Goal: Task Accomplishment & Management: Use online tool/utility

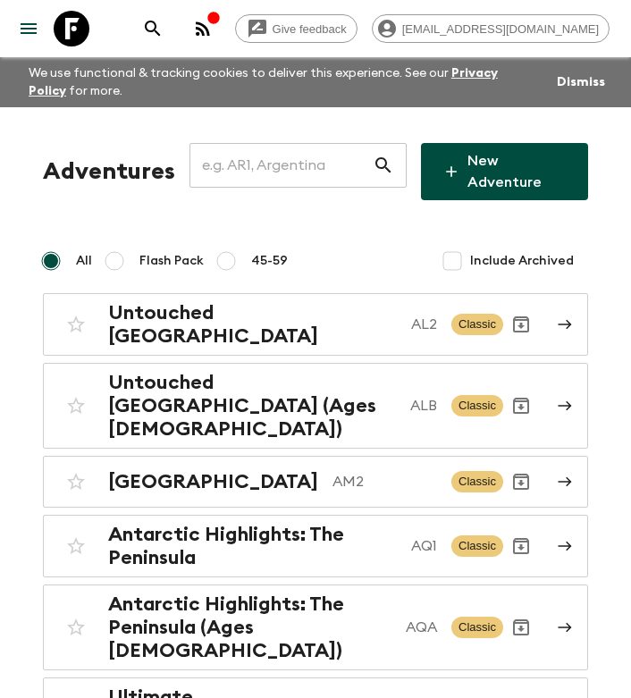
click at [240, 166] on input "text" at bounding box center [280, 165] width 183 height 50
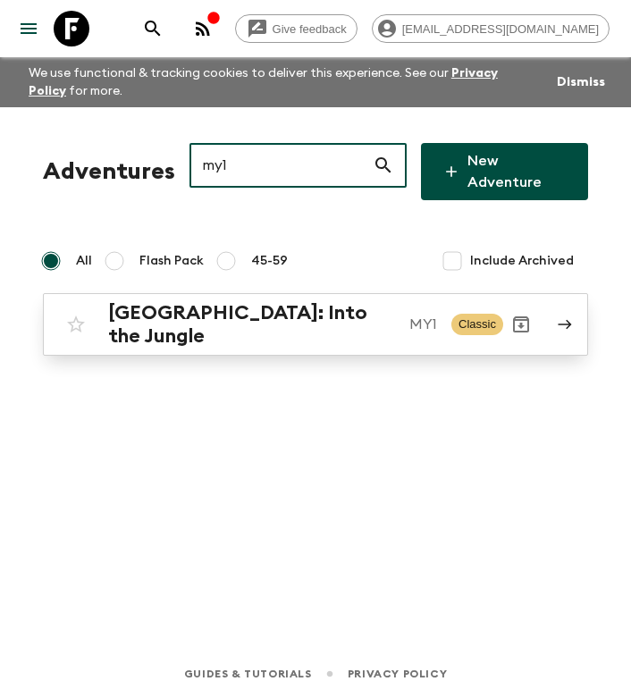
type input "my1"
click at [281, 308] on h2 "[GEOGRAPHIC_DATA]: Into the Jungle" at bounding box center [251, 324] width 287 height 46
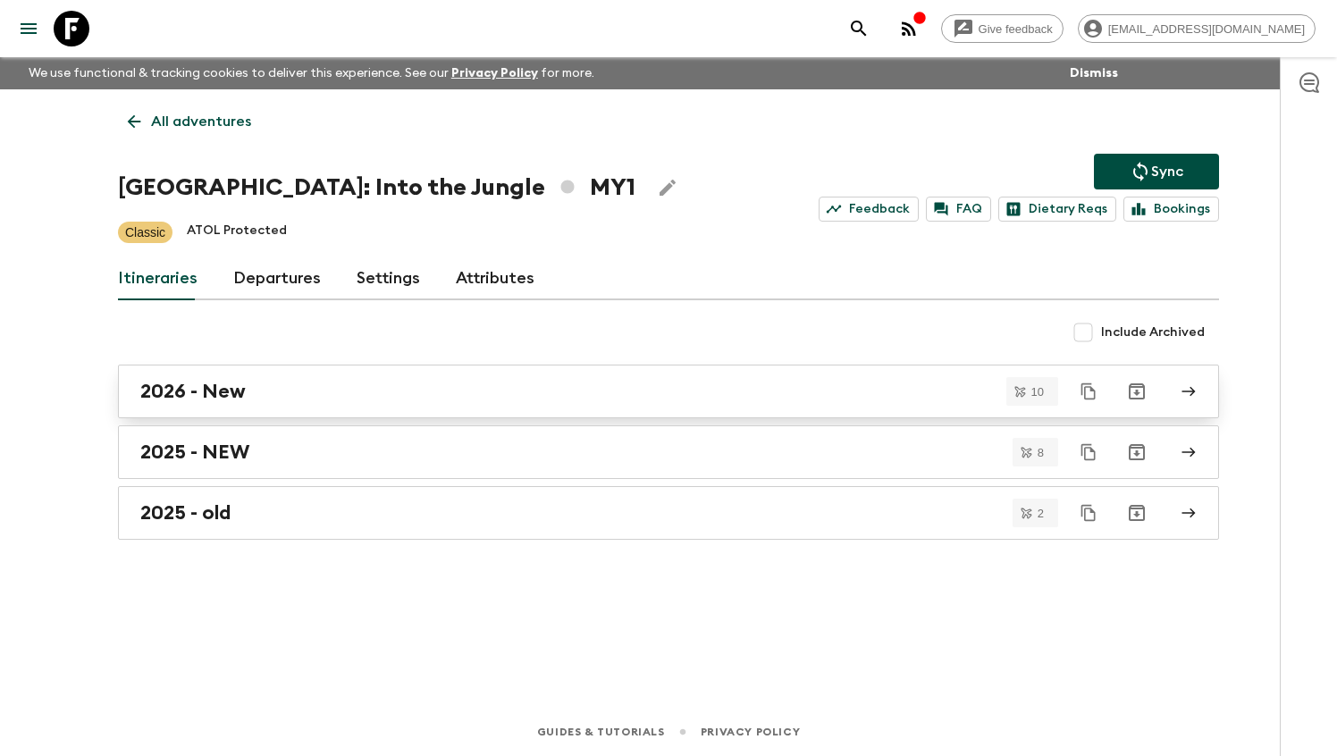
click at [320, 390] on div "2026 - New" at bounding box center [651, 391] width 1022 height 23
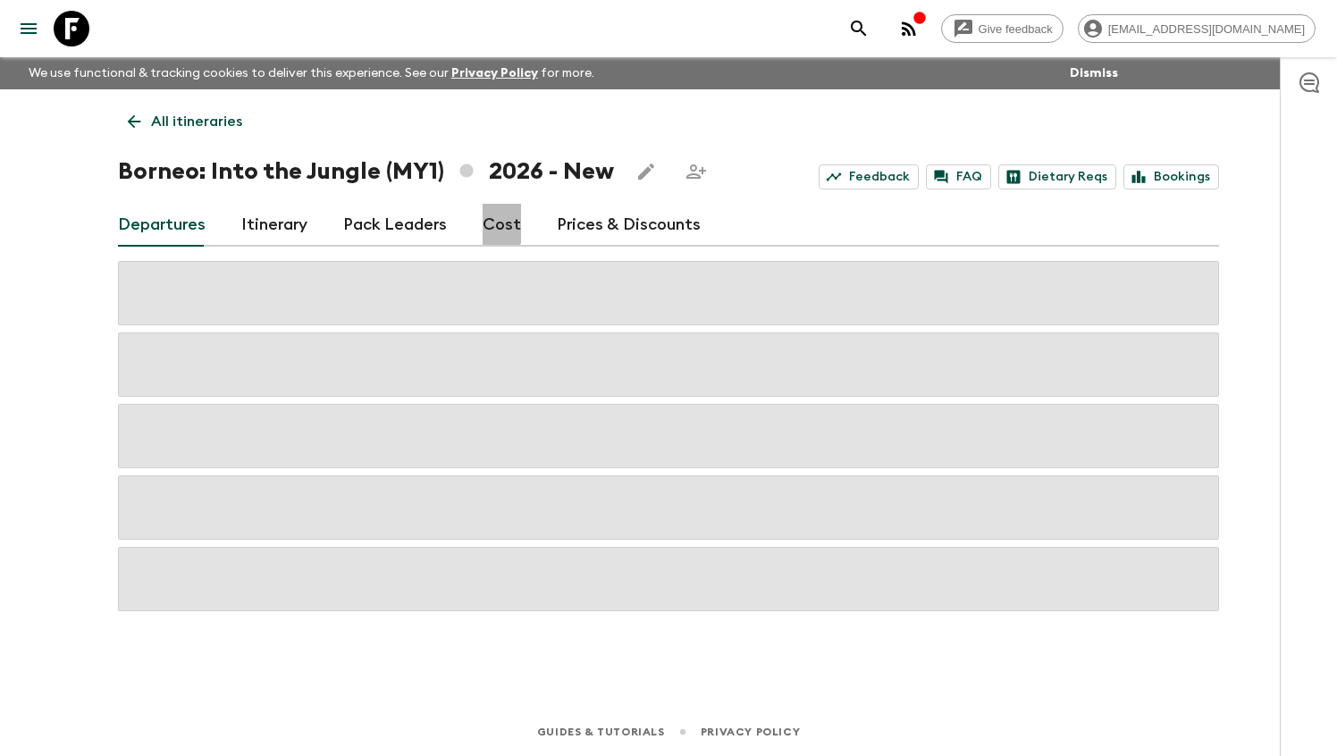
click at [483, 222] on link "Cost" at bounding box center [502, 225] width 38 height 43
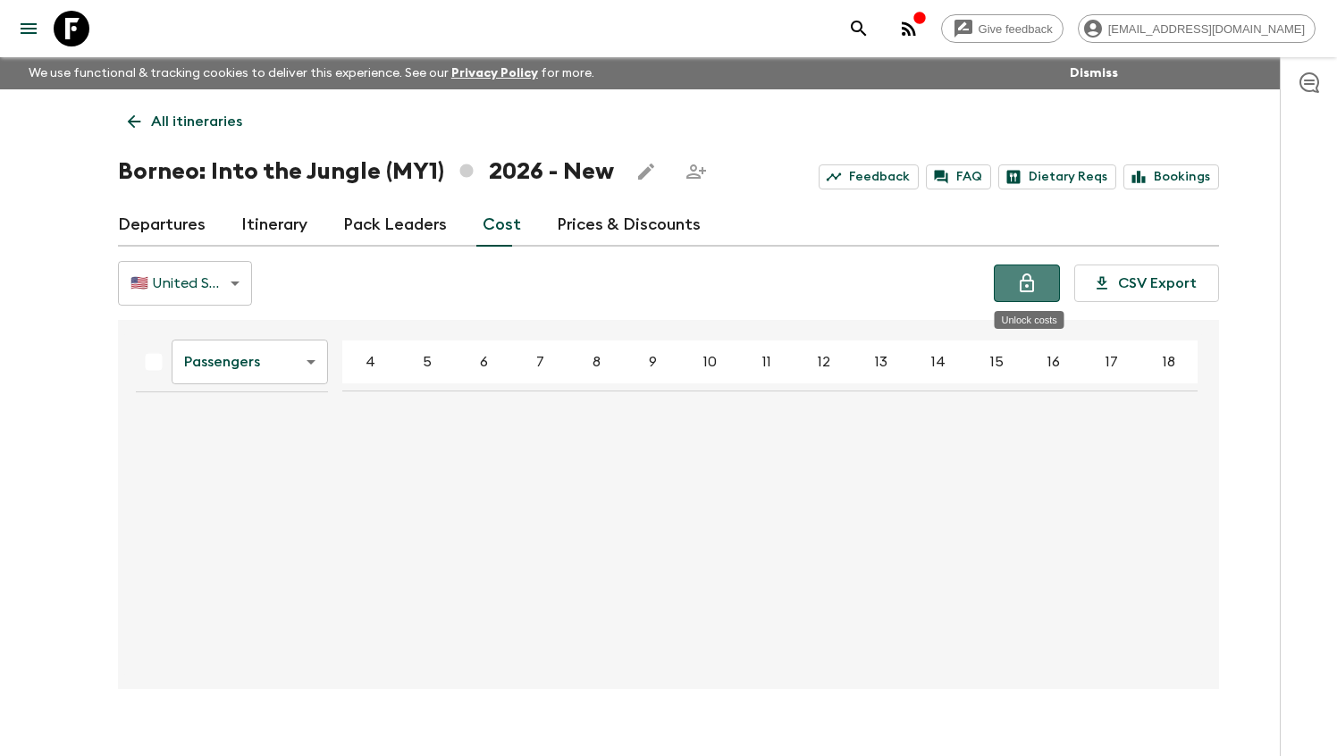
click at [630, 287] on icon "Unlock costs" at bounding box center [1027, 282] width 14 height 19
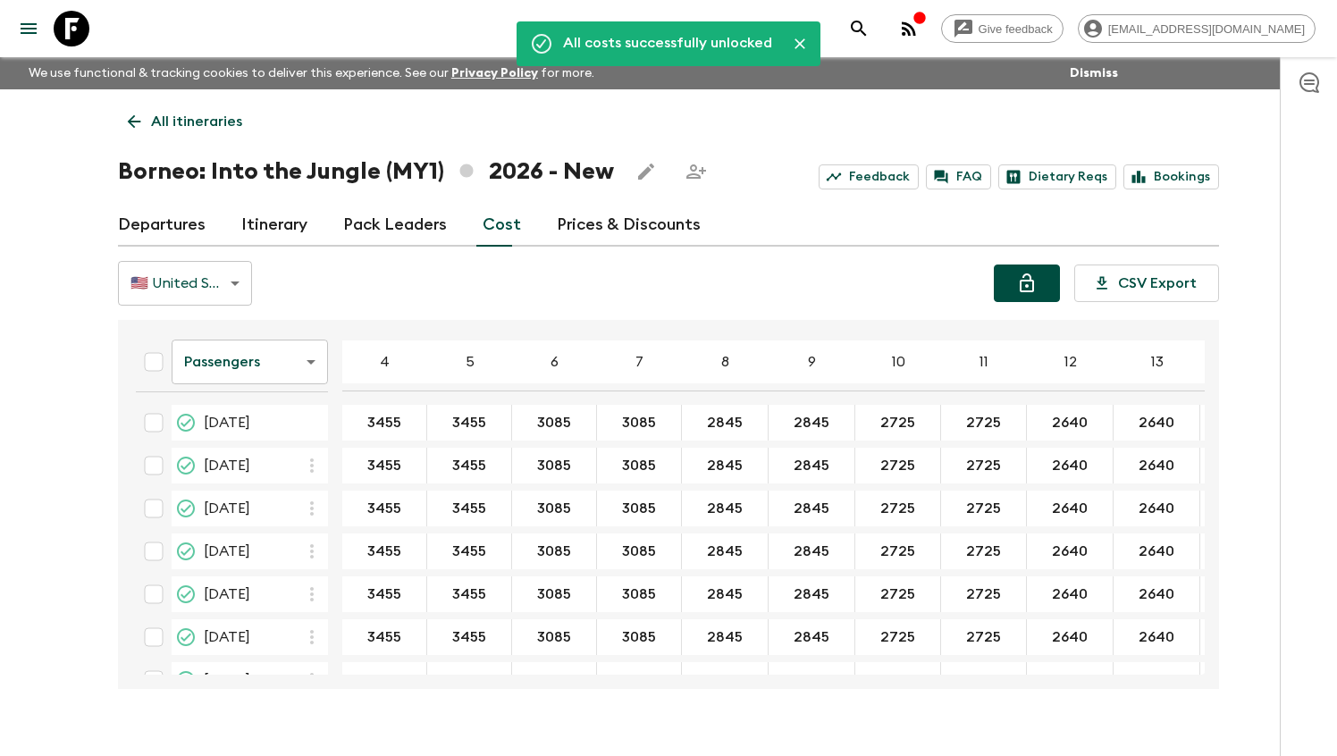
click at [630, 270] on div "🇺🇸 United States Dollar (USD) USD ​ CSV Export" at bounding box center [668, 283] width 1101 height 45
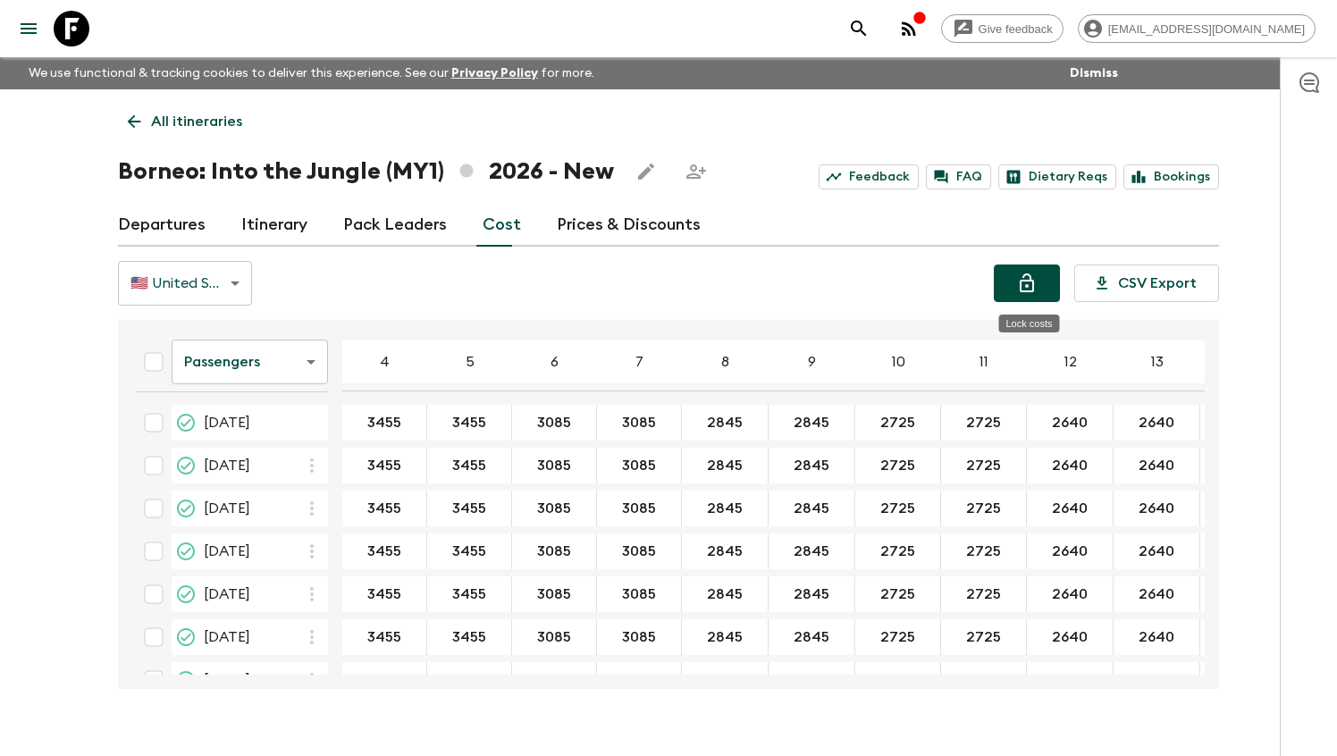
click at [630, 290] on button "Lock costs" at bounding box center [1027, 283] width 66 height 38
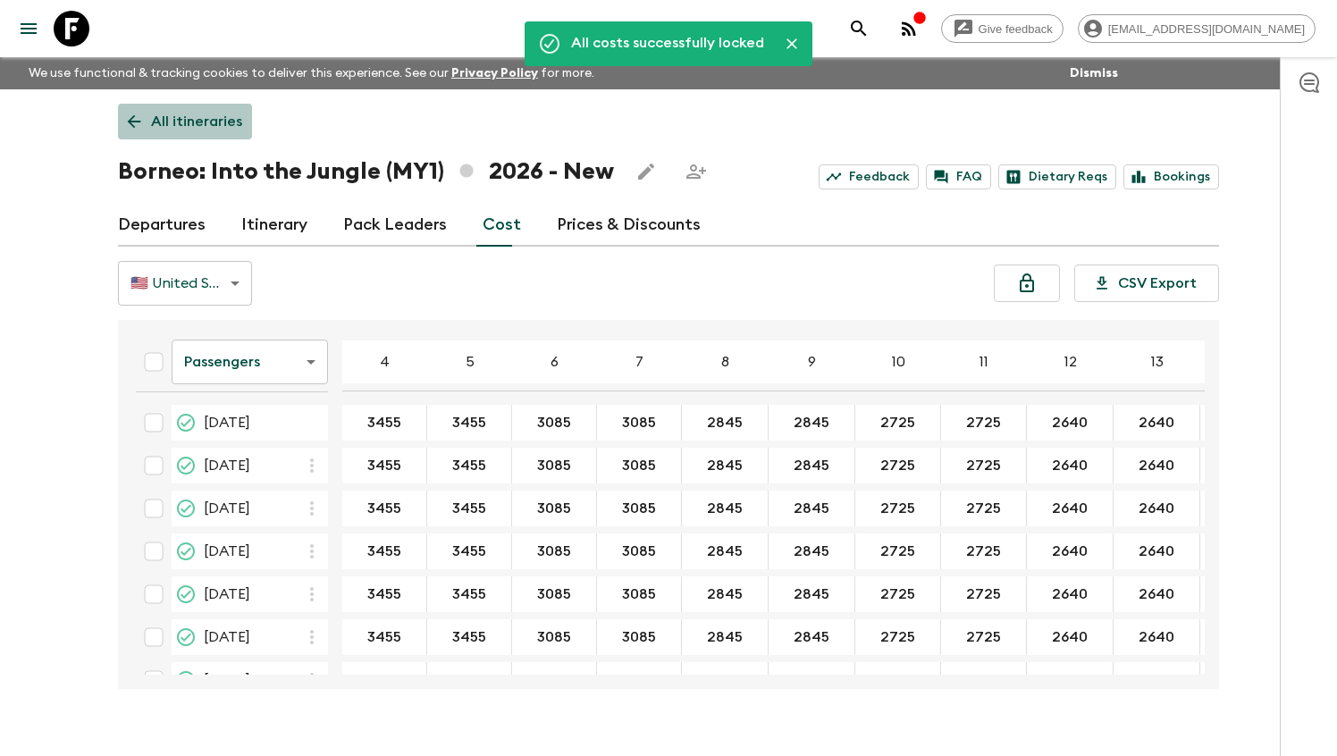
click at [205, 108] on link "All itineraries" at bounding box center [185, 122] width 134 height 36
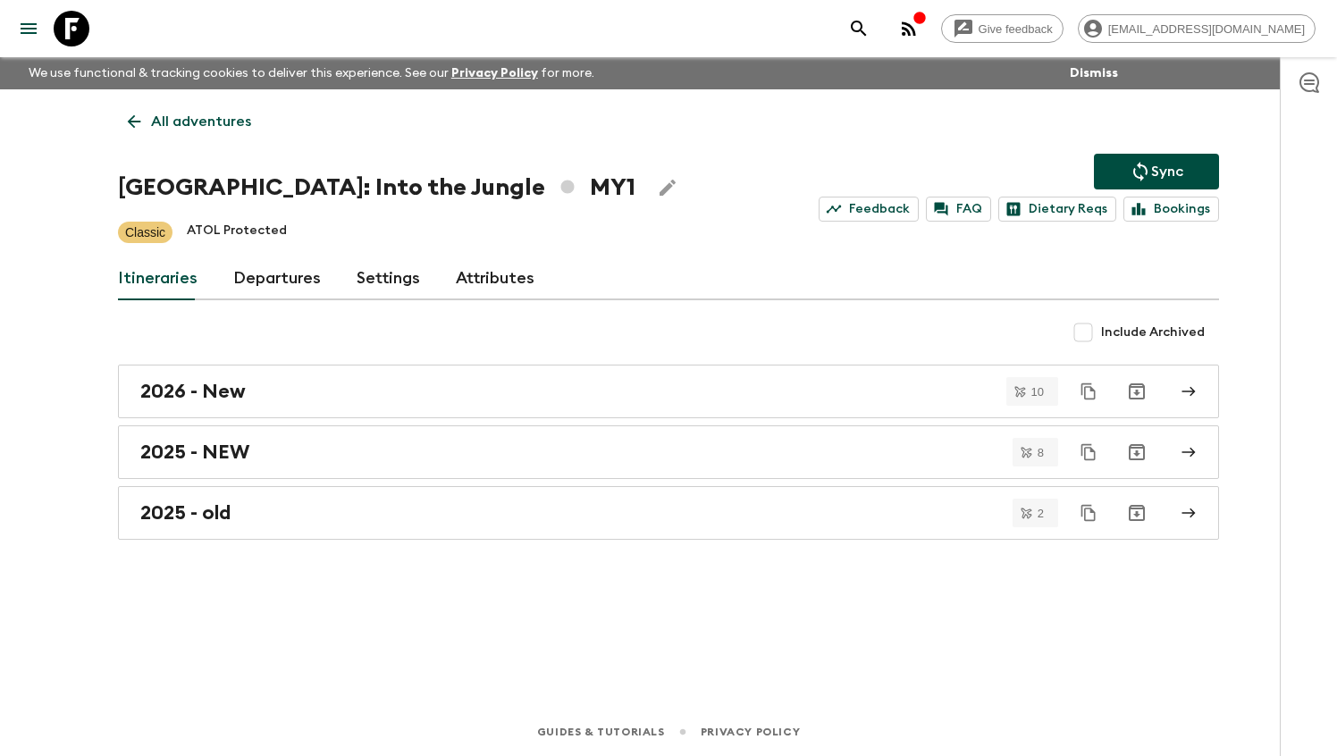
click at [206, 124] on p "All adventures" at bounding box center [201, 121] width 100 height 21
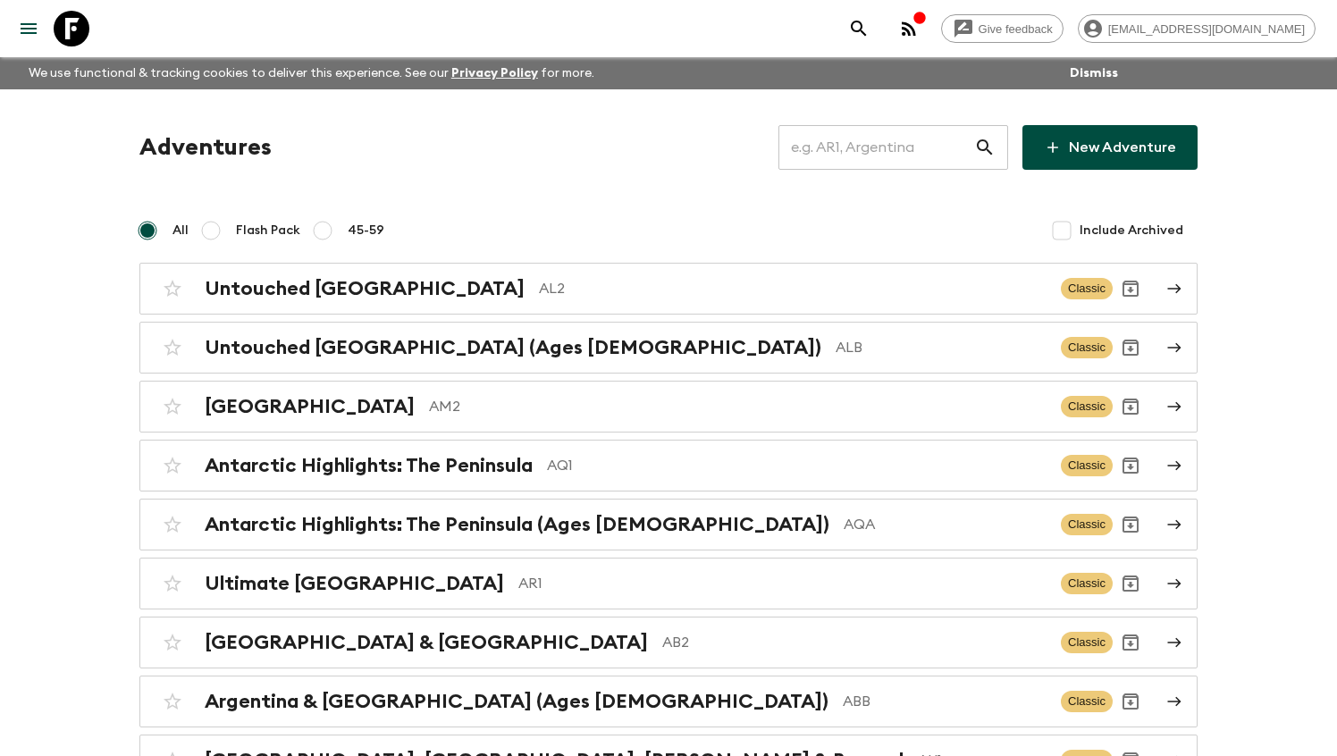
click at [630, 136] on input "text" at bounding box center [876, 147] width 196 height 50
type input "A"
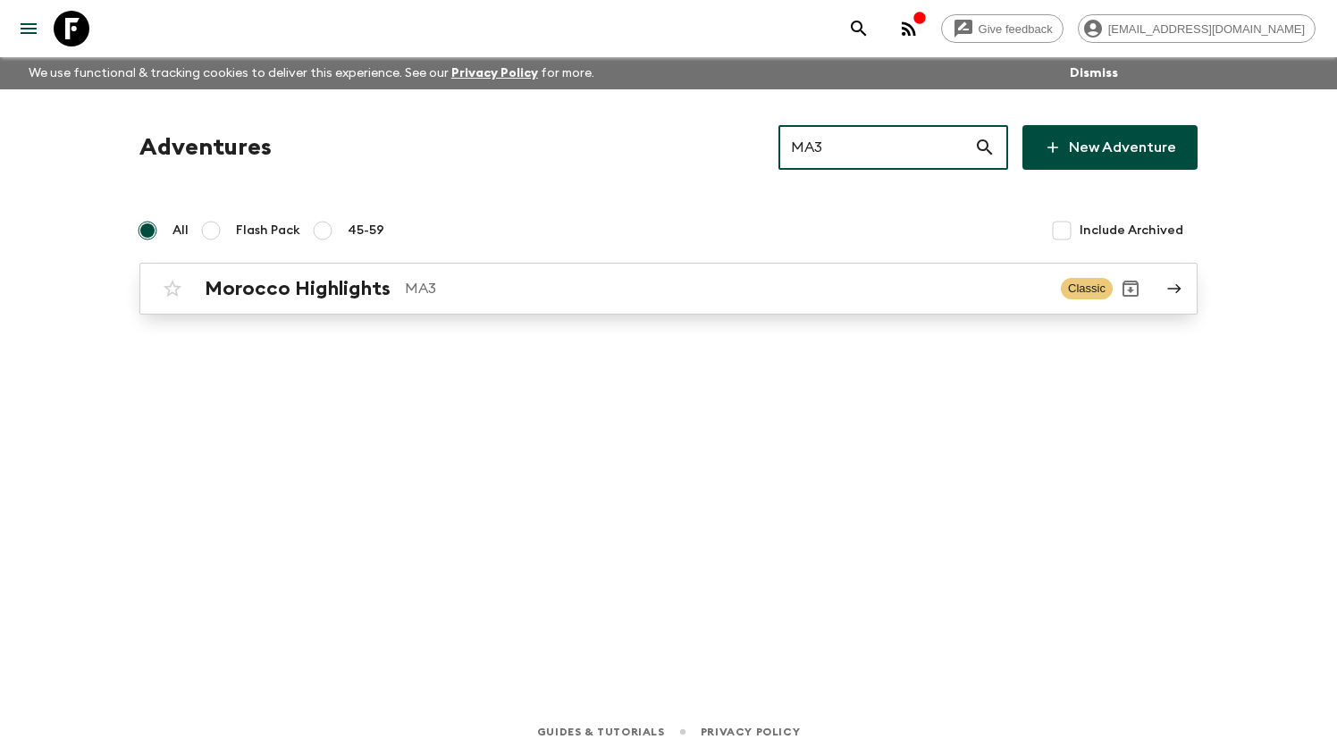
type input "MA3"
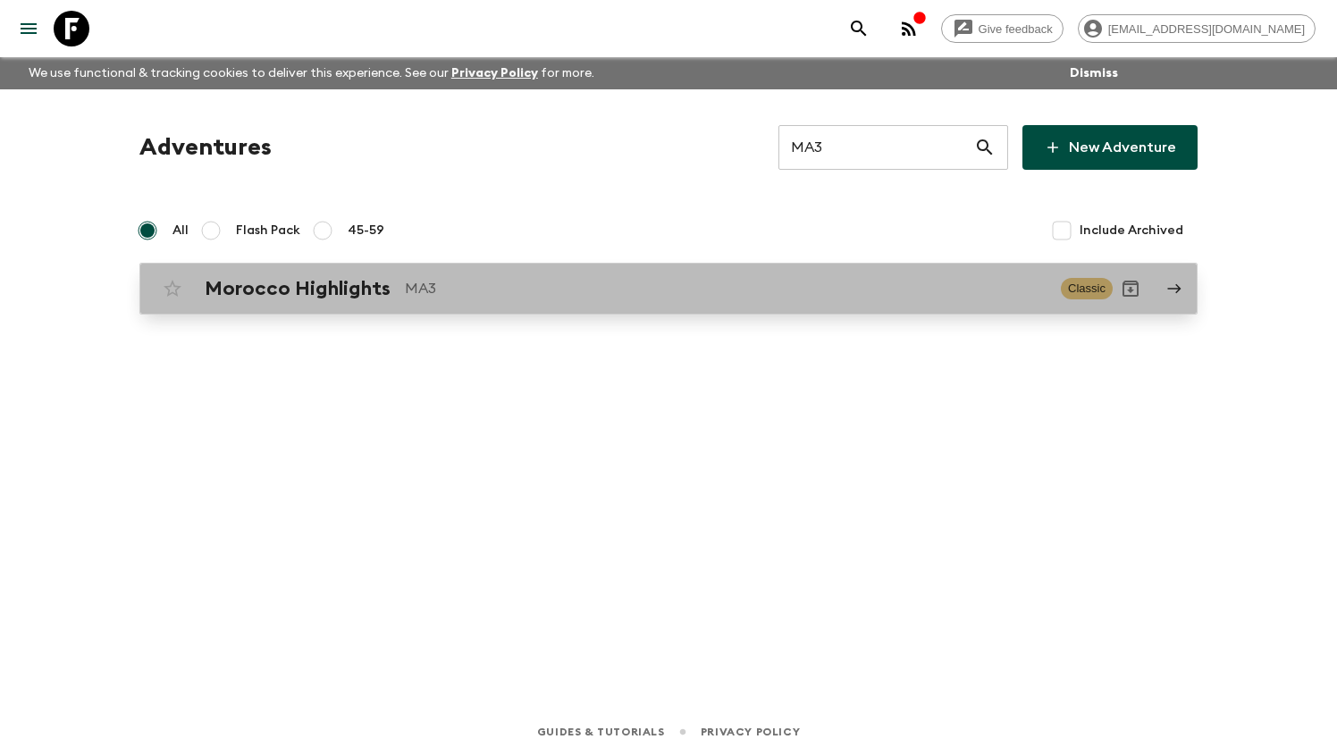
click at [630, 302] on div "Morocco Highlights MA3 Classic" at bounding box center [634, 289] width 958 height 36
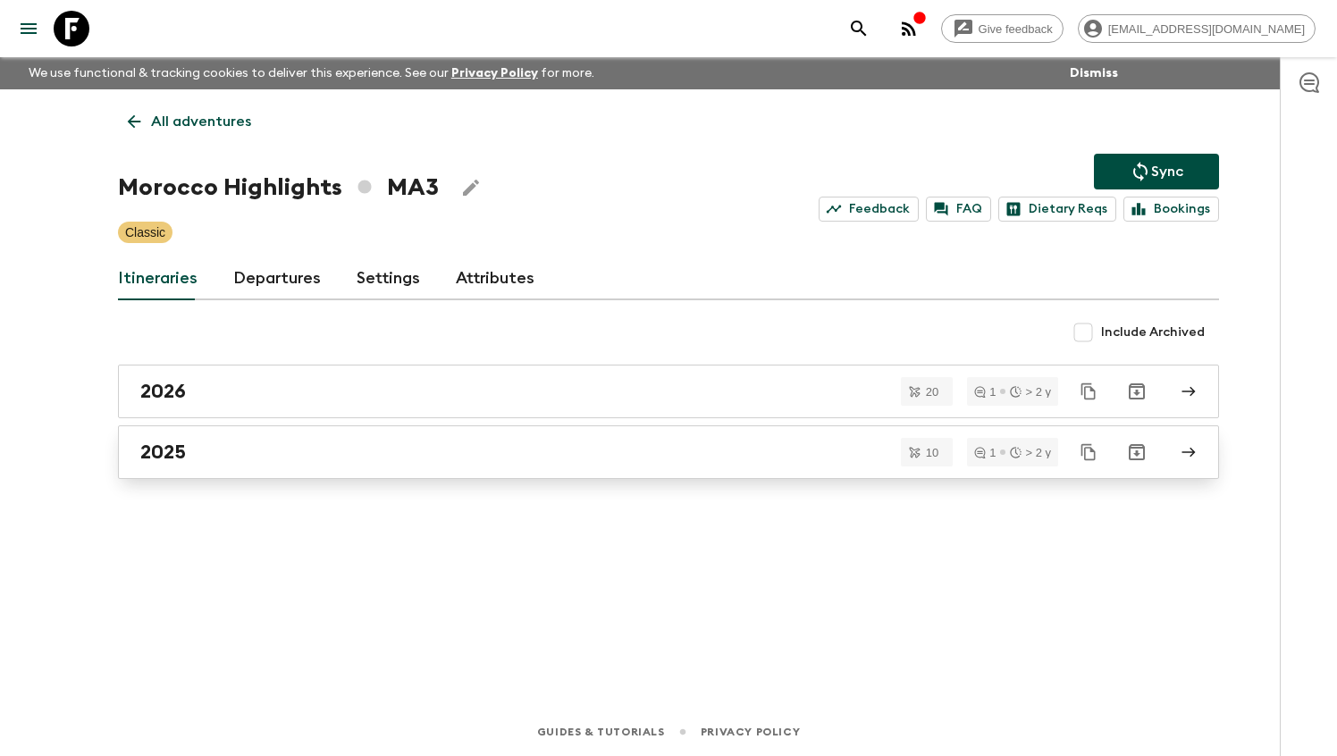
click at [551, 442] on div "2025" at bounding box center [651, 452] width 1022 height 23
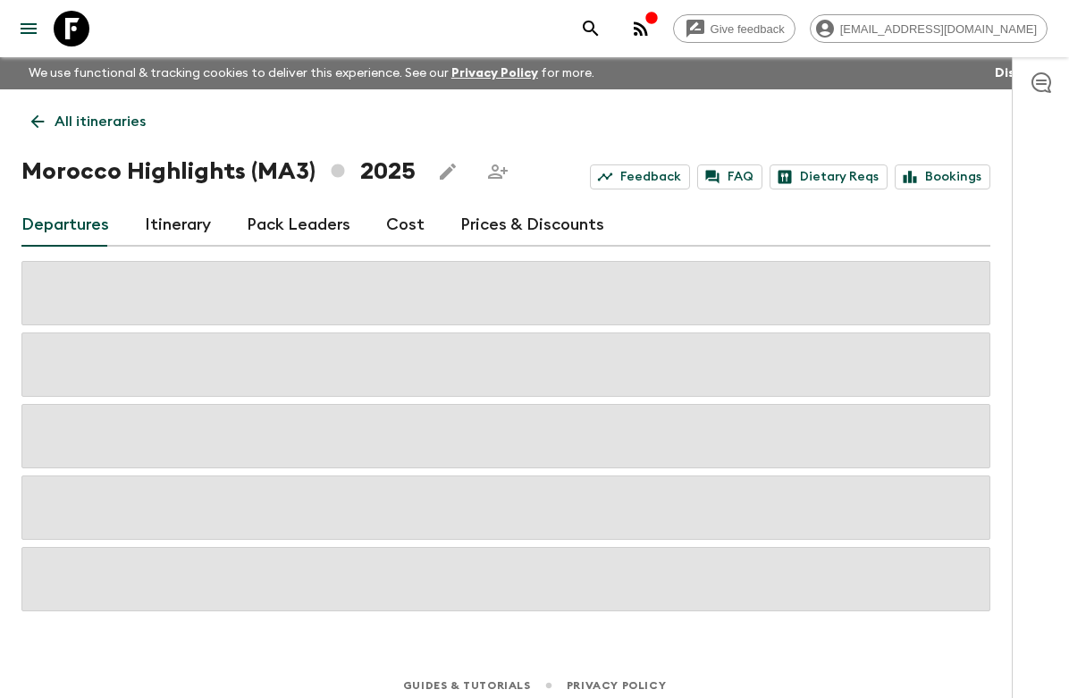
click at [186, 243] on link "Itinerary" at bounding box center [178, 225] width 66 height 43
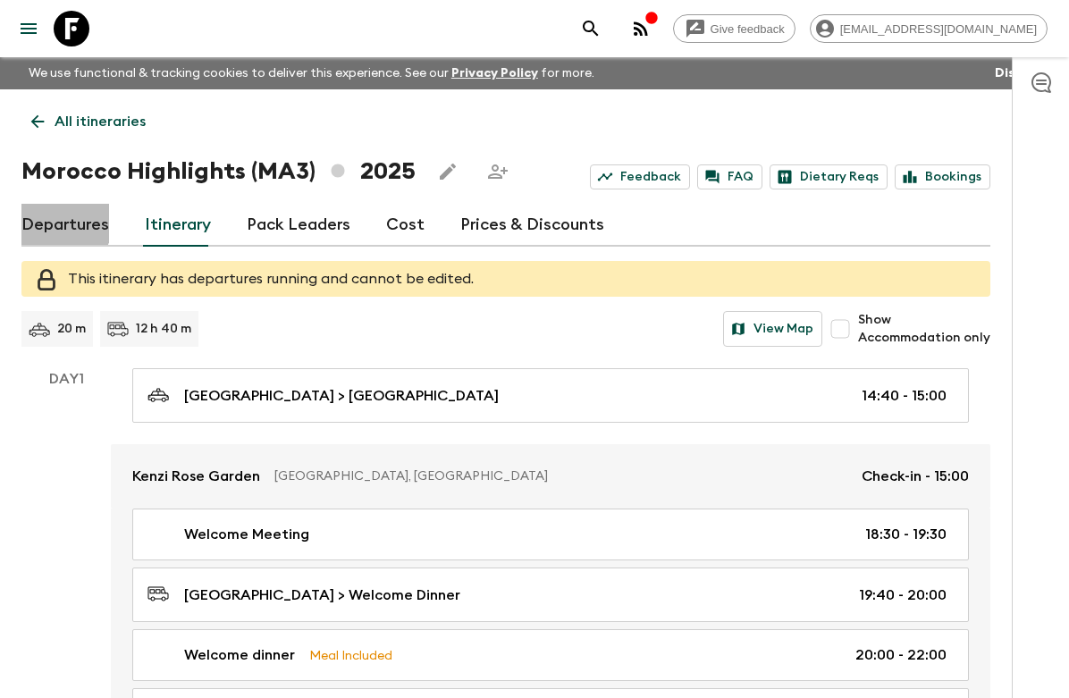
click at [55, 222] on link "Departures" at bounding box center [65, 225] width 88 height 43
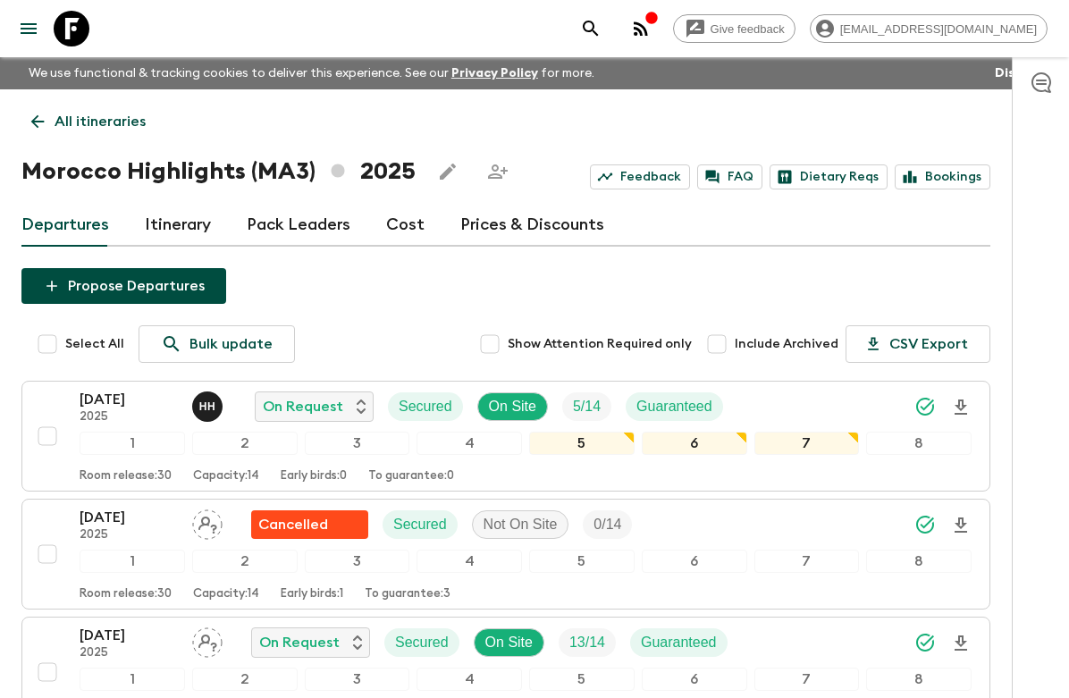
scroll to position [35, 0]
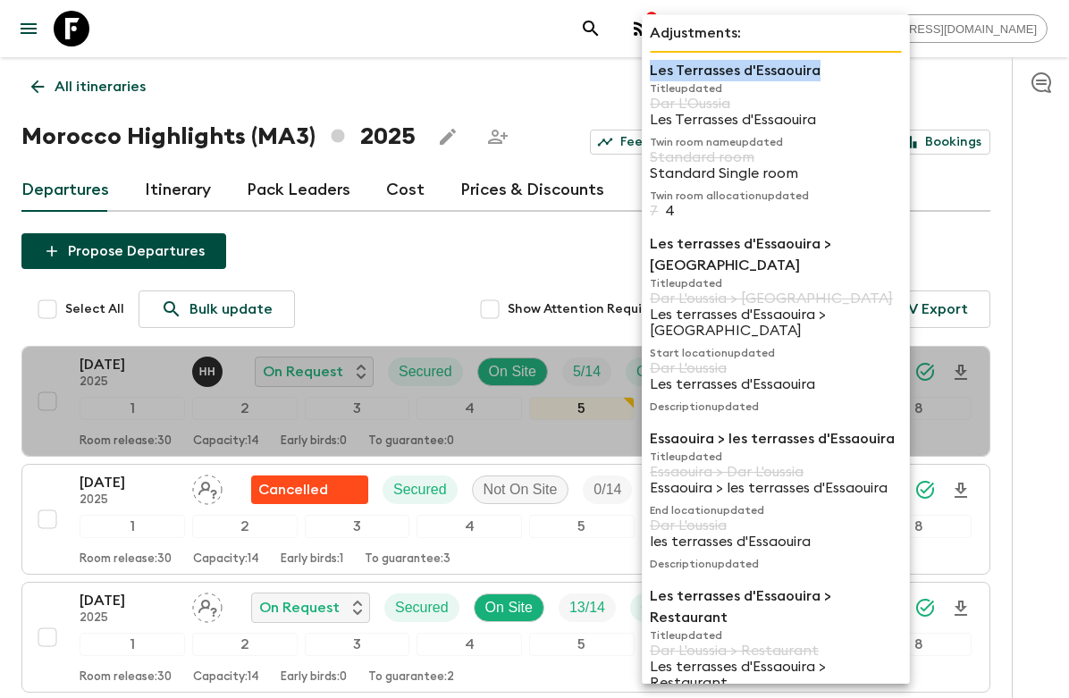
drag, startPoint x: 817, startPoint y: 72, endPoint x: 652, endPoint y: 74, distance: 164.4
click at [630, 74] on p "Les Terrasses d'Essaouira" at bounding box center [776, 70] width 252 height 21
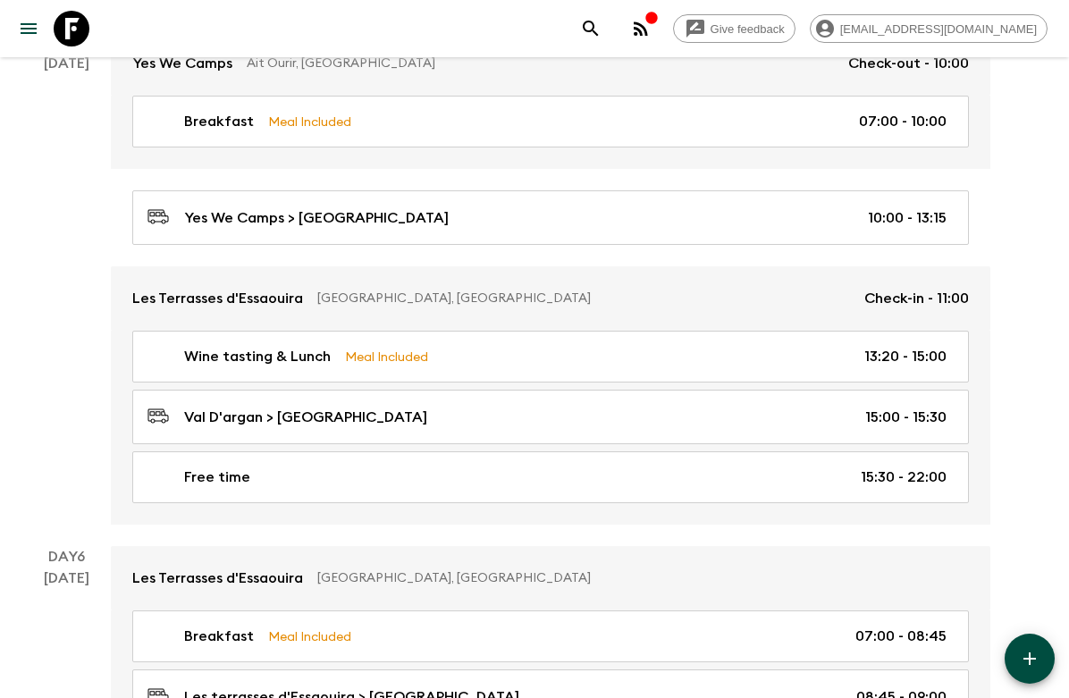
scroll to position [2526, 0]
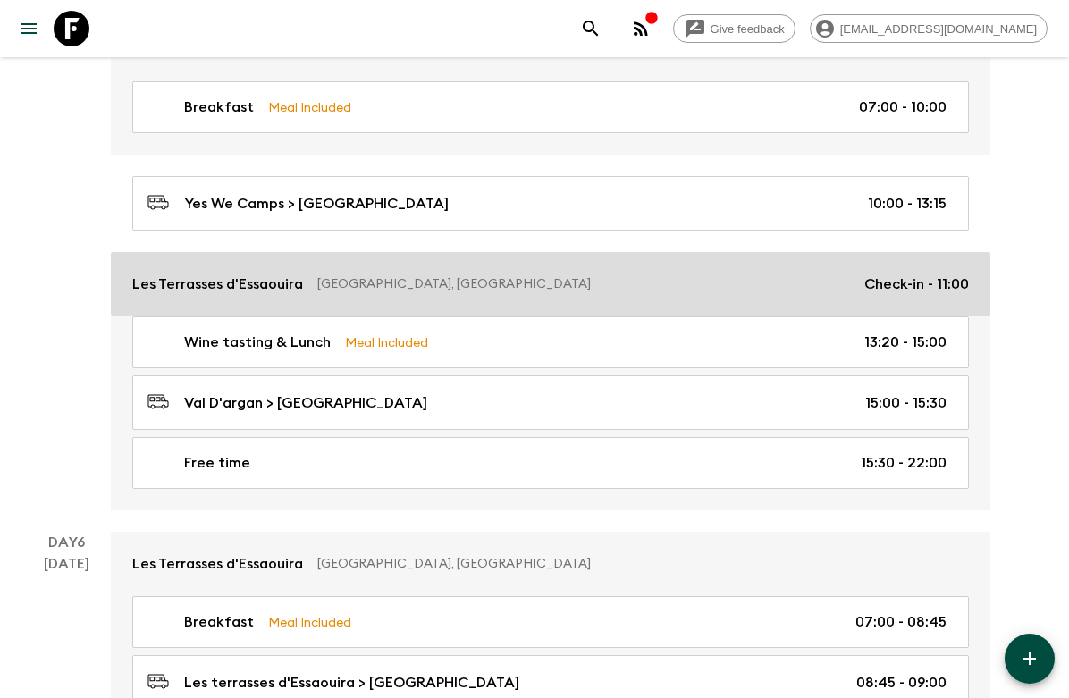
click at [303, 279] on div "Les Terrasses d'Essaouira Essaouira, [GEOGRAPHIC_DATA] Check-in - 11:00" at bounding box center [550, 283] width 836 height 21
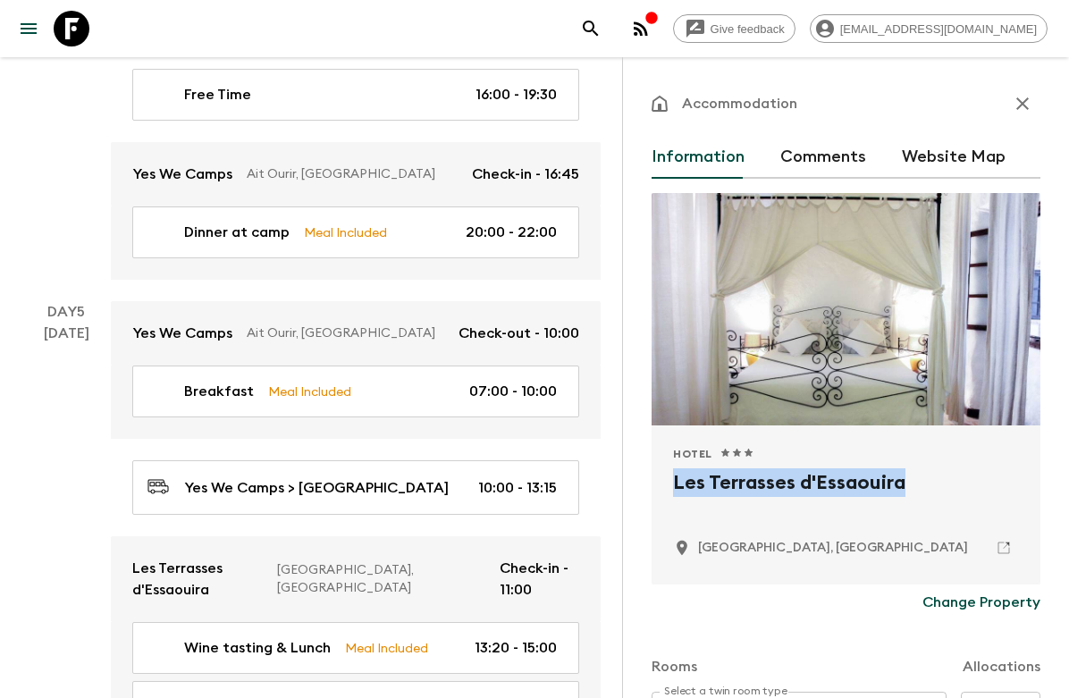
drag, startPoint x: 671, startPoint y: 488, endPoint x: 902, endPoint y: 498, distance: 230.7
click at [630, 498] on div "Hotel 1 Star 2 Stars 3 Stars 4 Stars 5 Stars Les Terrasses d'Essaouira Essaouir…" at bounding box center [845, 504] width 389 height 159
copy h2 "Les Terrasses d'Essaouira"
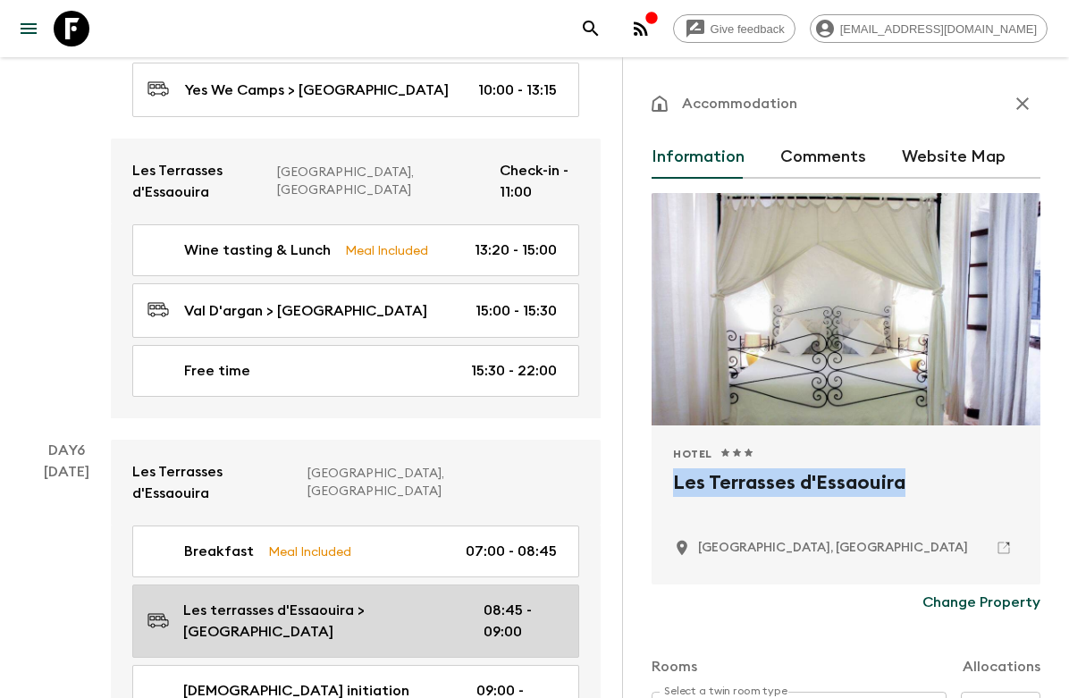
scroll to position [2931, 0]
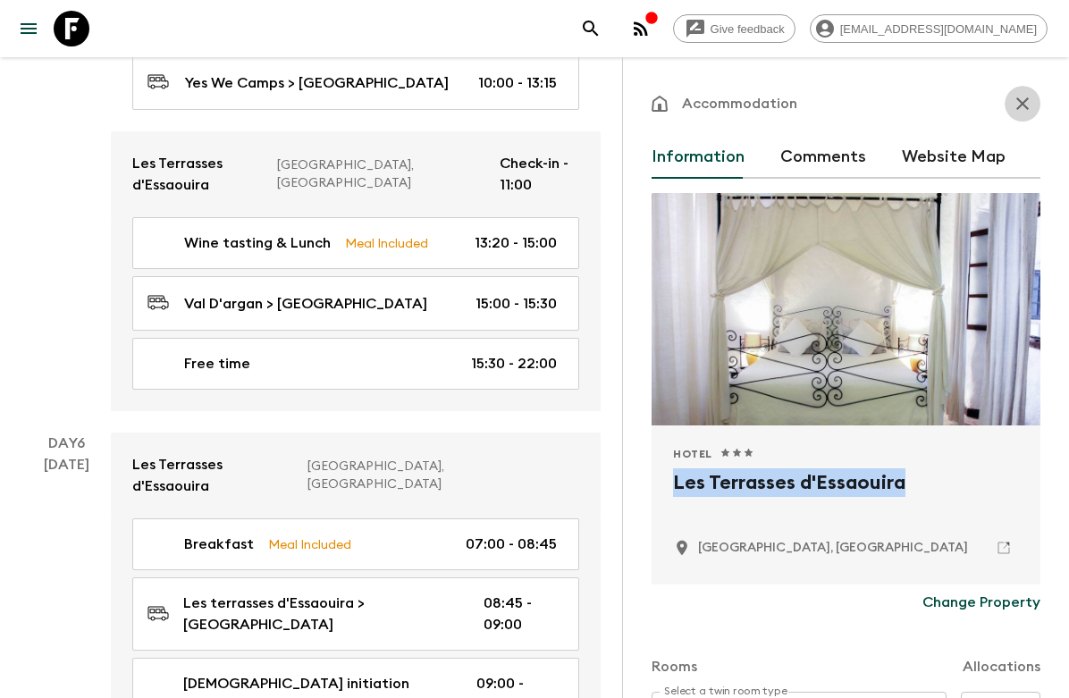
click at [630, 103] on icon "button" at bounding box center [1021, 103] width 21 height 21
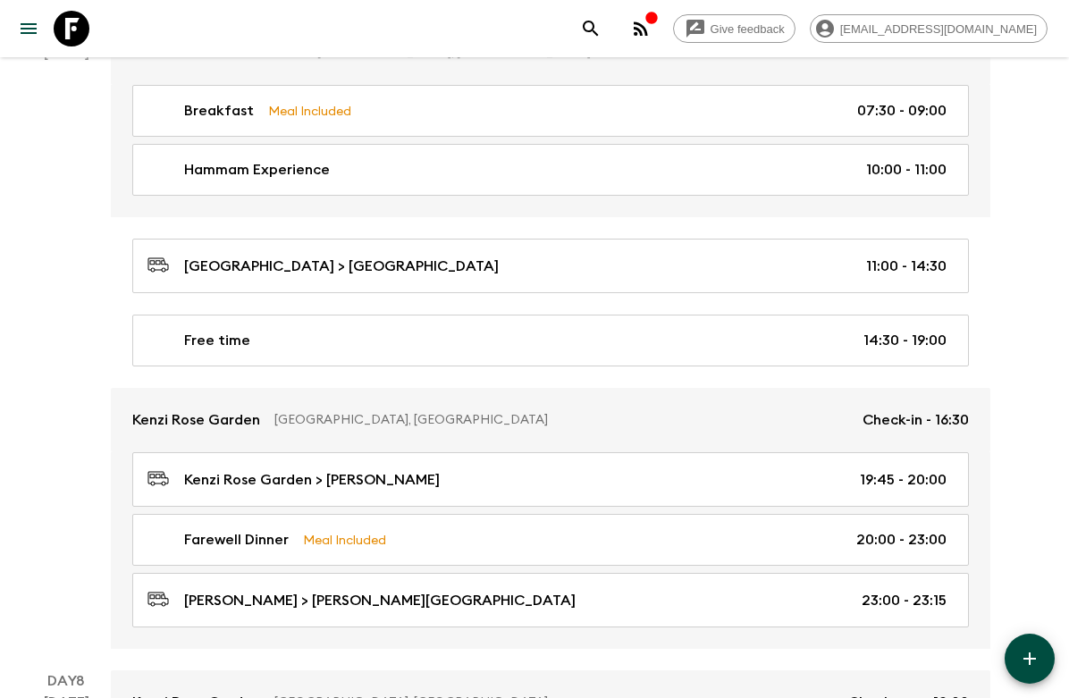
scroll to position [3680, 0]
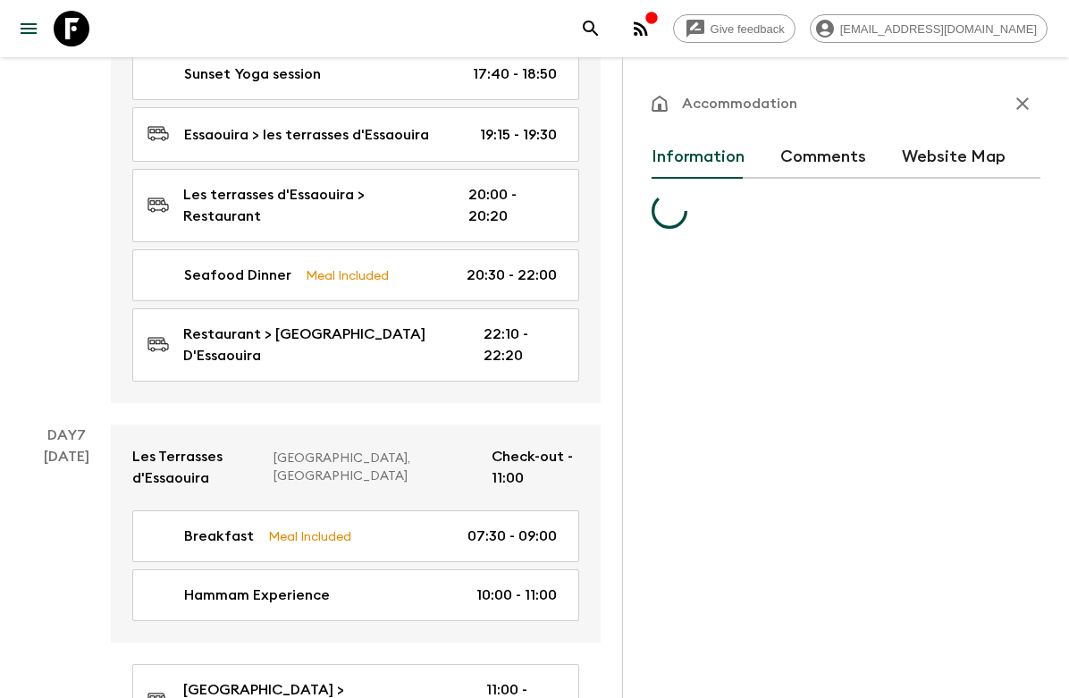
scroll to position [2931, 0]
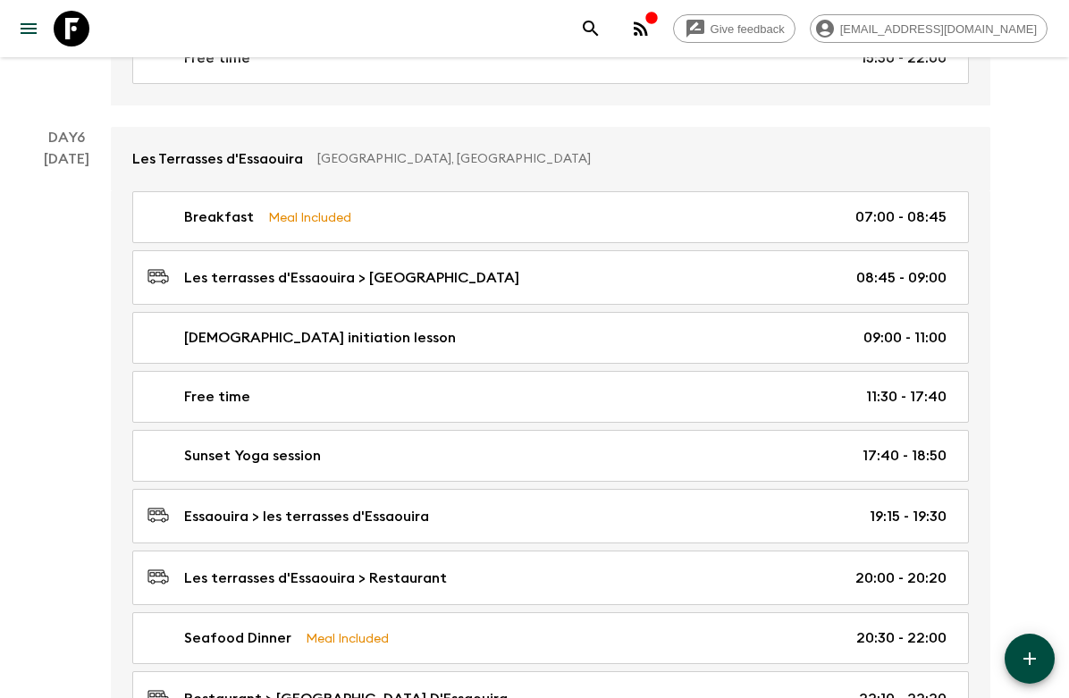
scroll to position [2526, 0]
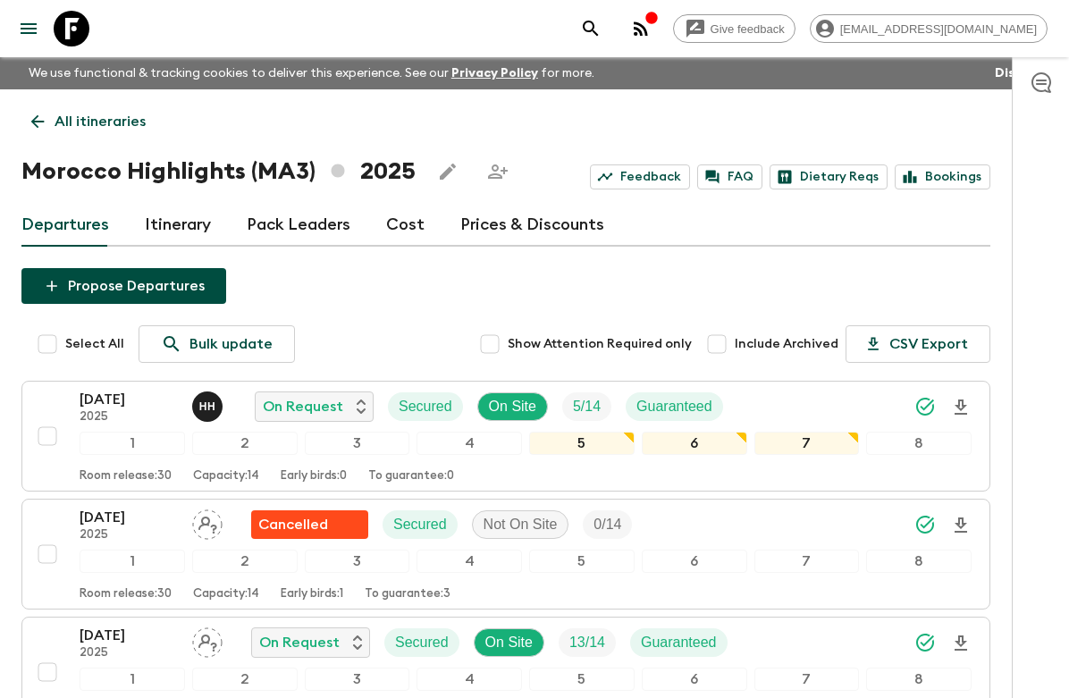
click at [161, 214] on link "Itinerary" at bounding box center [178, 225] width 66 height 43
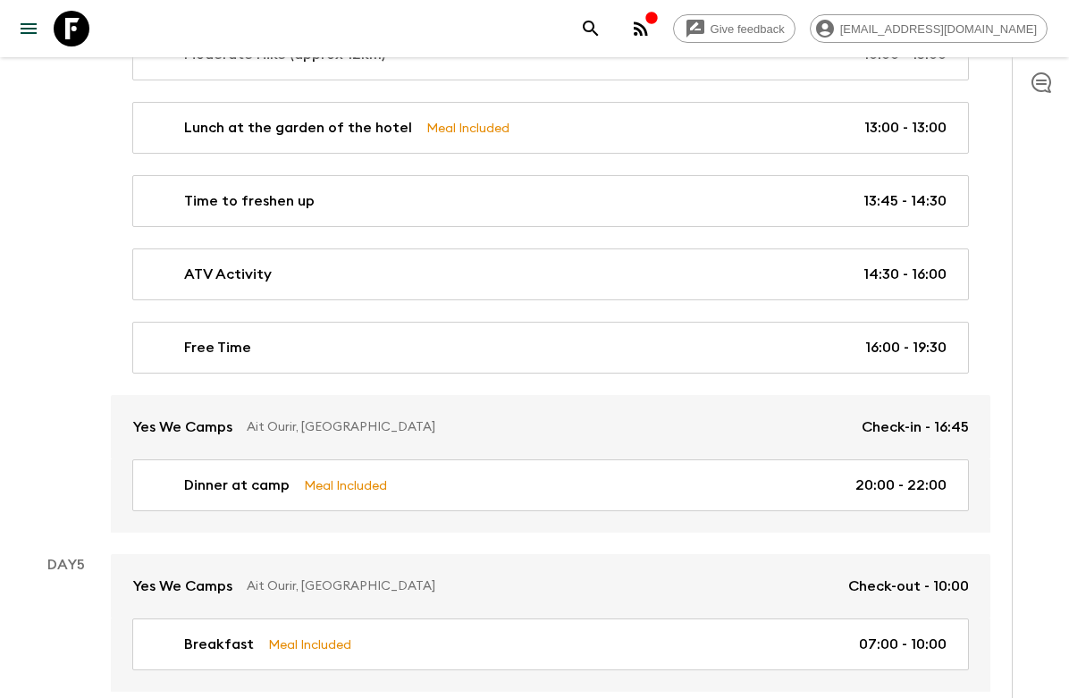
scroll to position [2172, 0]
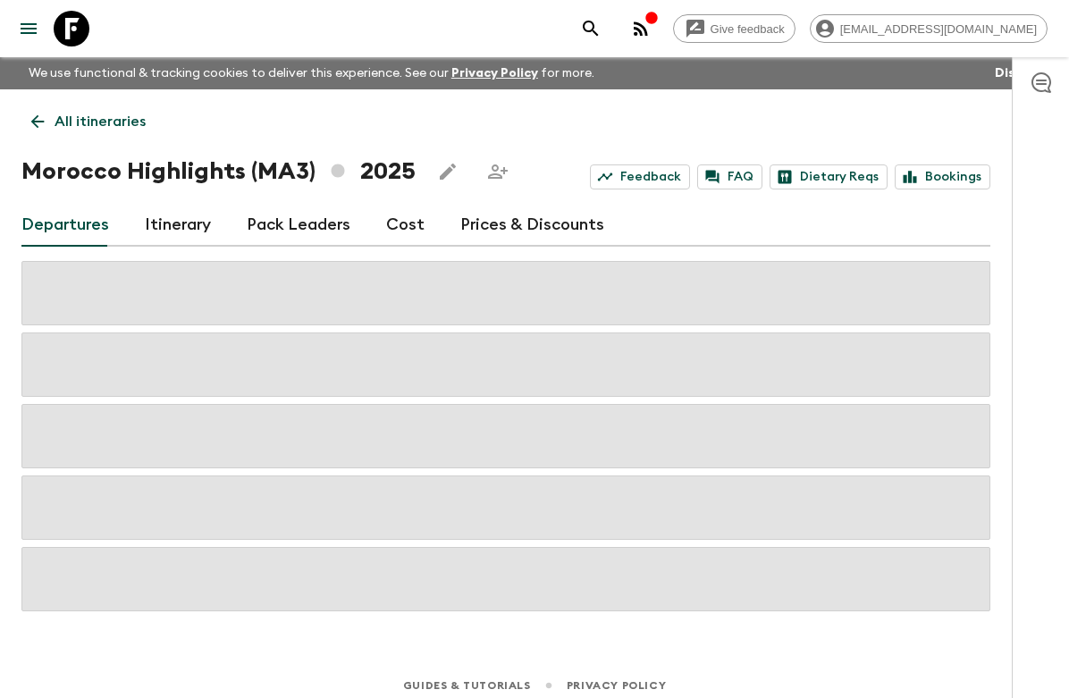
click at [69, 125] on p "All itineraries" at bounding box center [100, 121] width 91 height 21
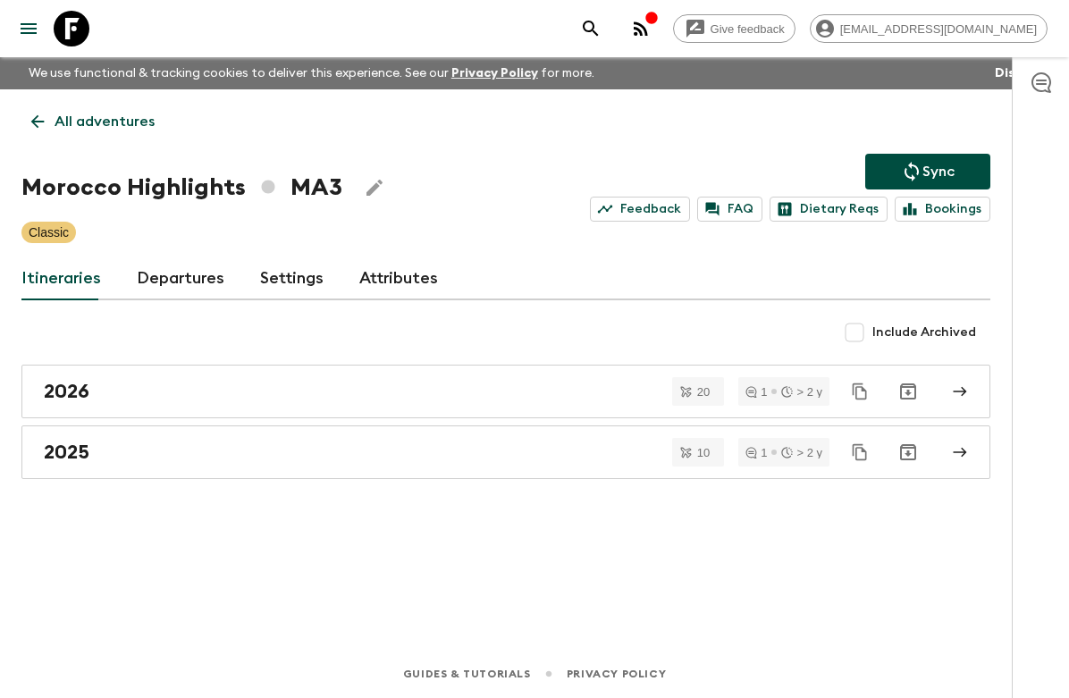
click at [87, 113] on p "All adventures" at bounding box center [105, 121] width 100 height 21
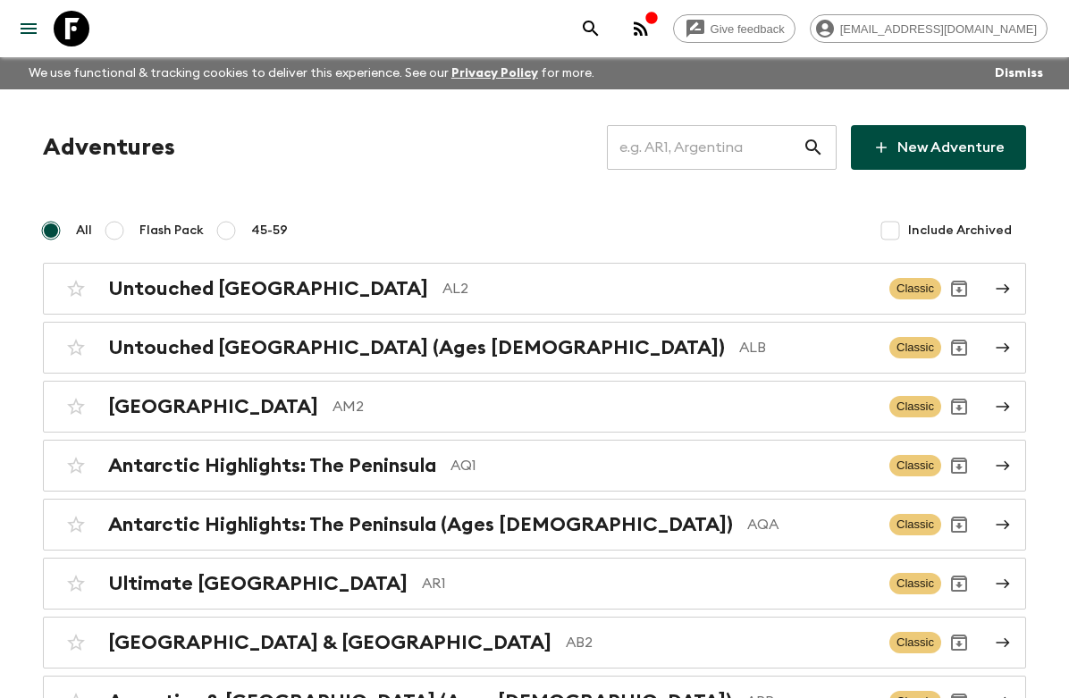
click at [630, 152] on input "text" at bounding box center [705, 147] width 196 height 50
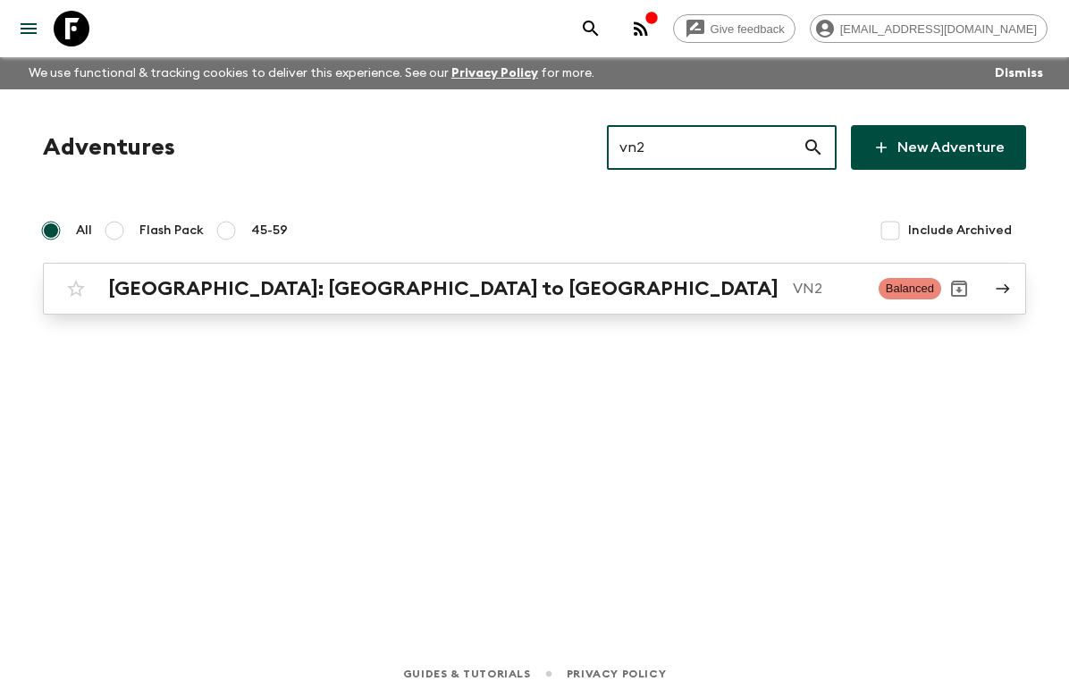
type input "vn2"
click at [630, 298] on p "VN2" at bounding box center [828, 288] width 71 height 21
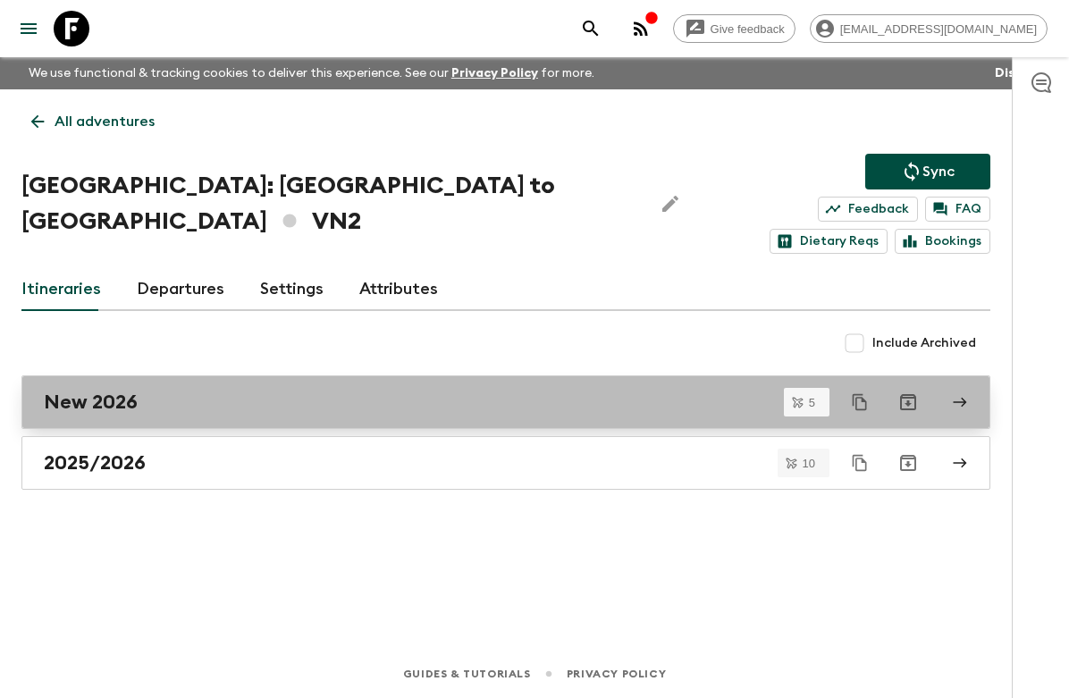
click at [182, 390] on div "New 2026" at bounding box center [489, 401] width 890 height 23
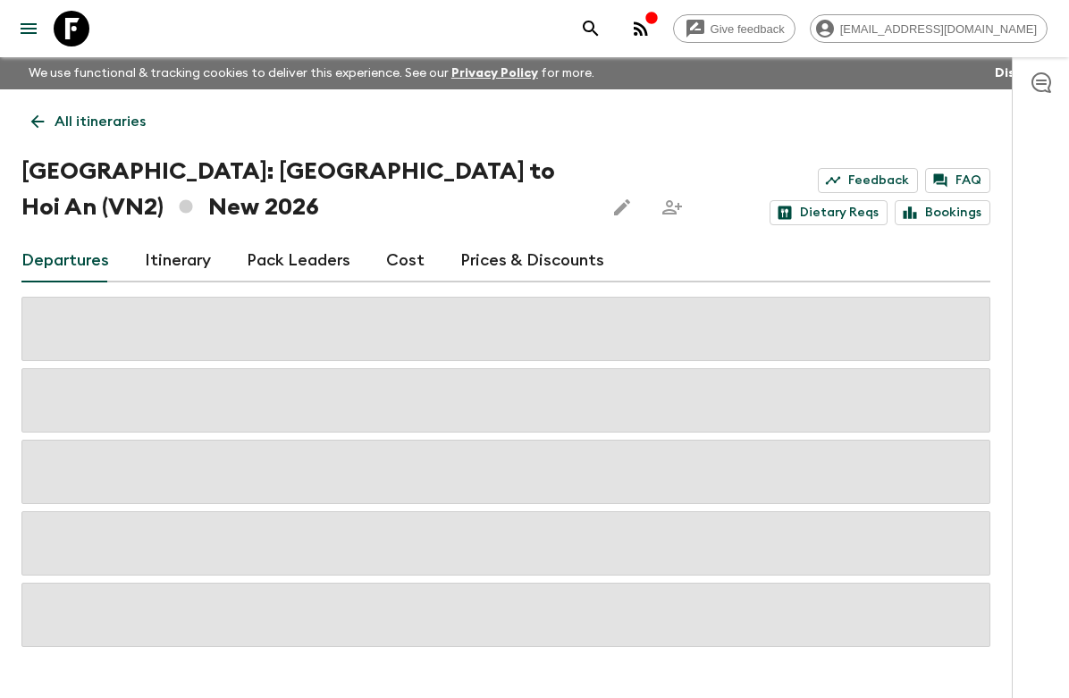
click at [386, 257] on link "Cost" at bounding box center [405, 260] width 38 height 43
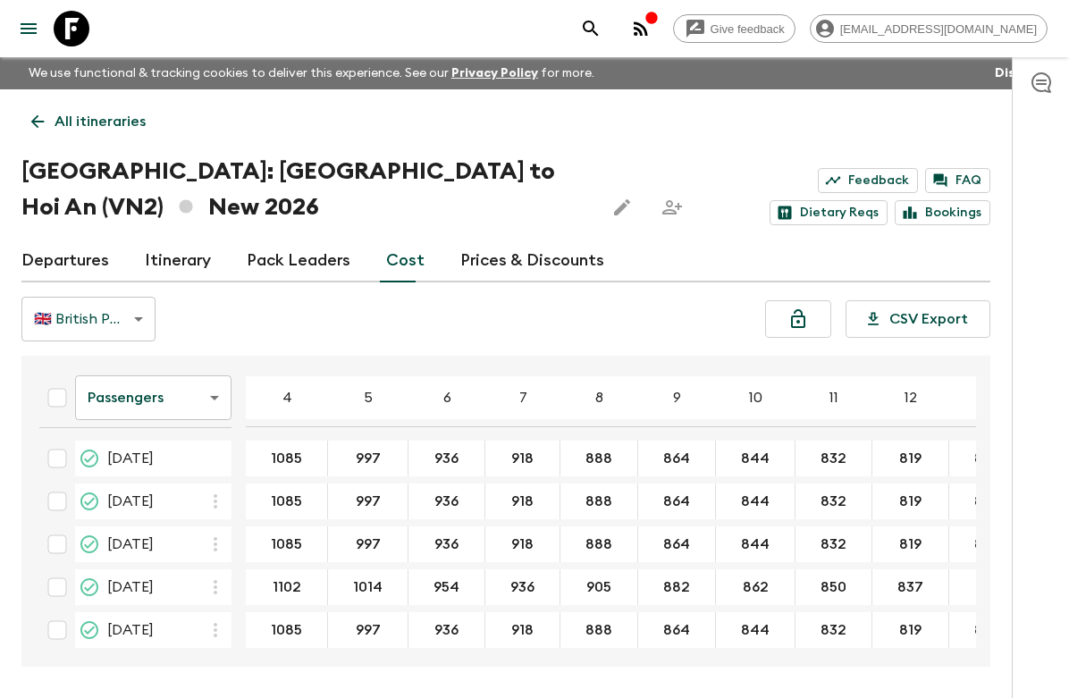
click at [169, 382] on body "Give feedback [EMAIL_ADDRESS][DOMAIN_NAME] We use functional & tracking cookies…" at bounding box center [534, 382] width 1069 height 765
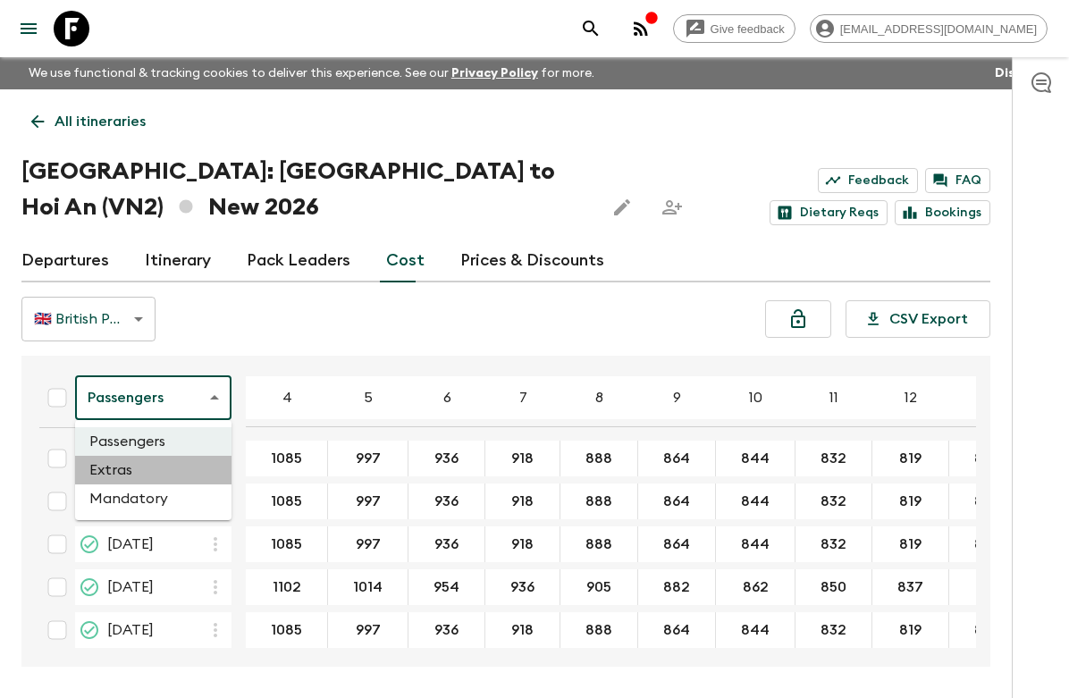
click at [142, 478] on li "Extras" at bounding box center [153, 470] width 156 height 29
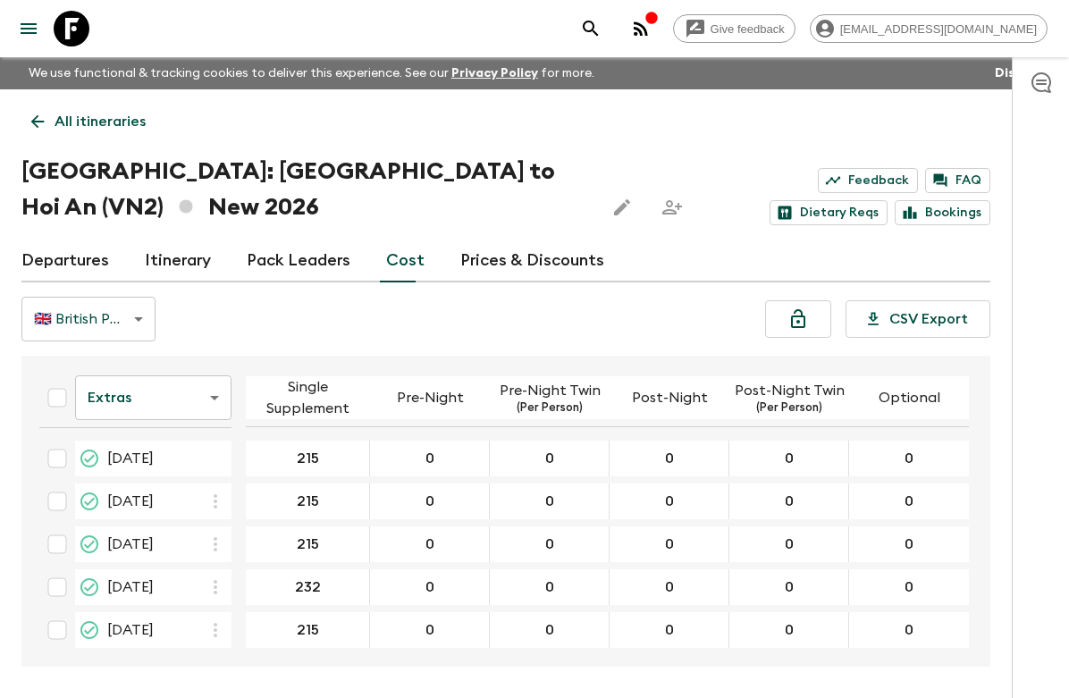
click at [194, 407] on body "Give feedback [EMAIL_ADDRESS][DOMAIN_NAME] We use functional & tracking cookies…" at bounding box center [534, 382] width 1069 height 765
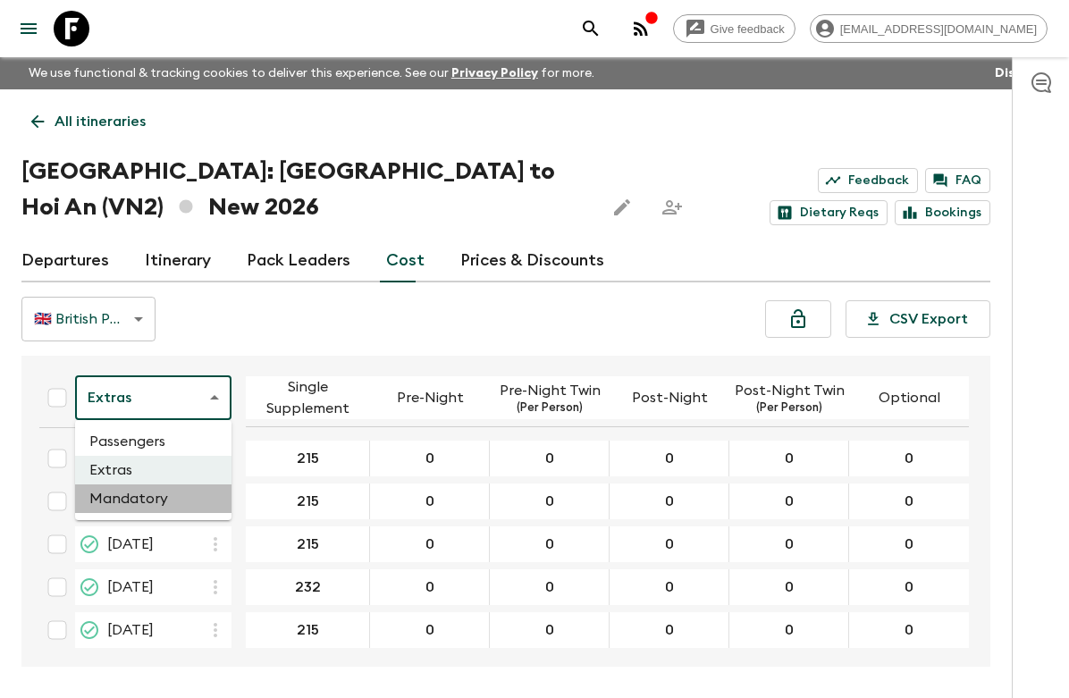
click at [162, 495] on li "Mandatory" at bounding box center [153, 498] width 156 height 29
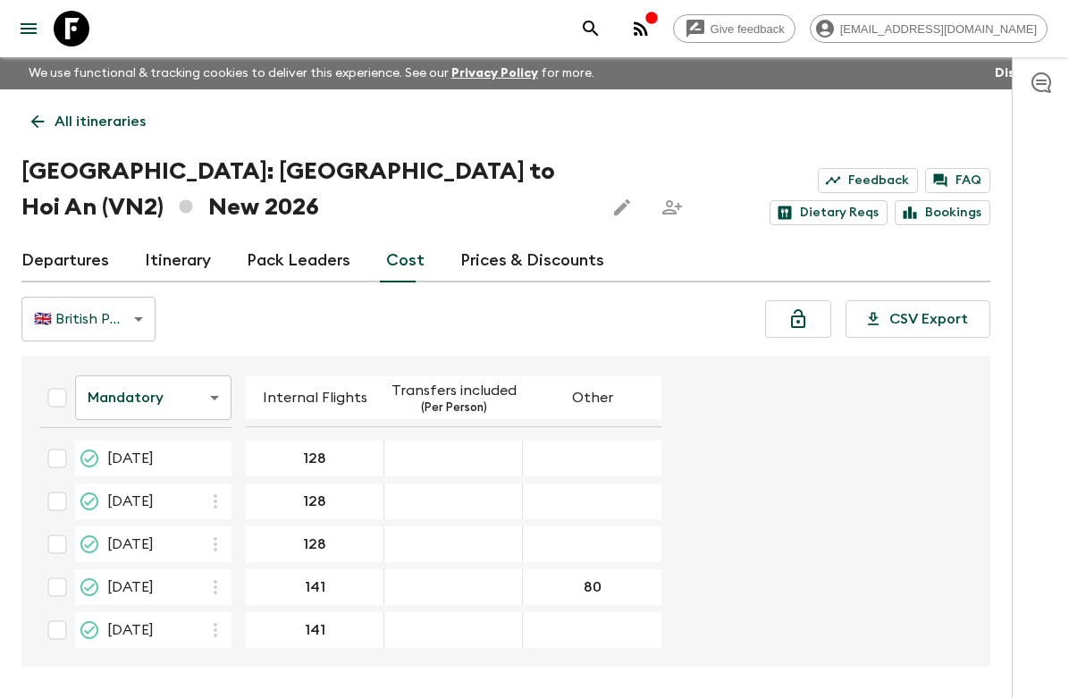
click at [164, 393] on body "Give feedback [EMAIL_ADDRESS][DOMAIN_NAME] We use functional & tracking cookies…" at bounding box center [534, 382] width 1069 height 765
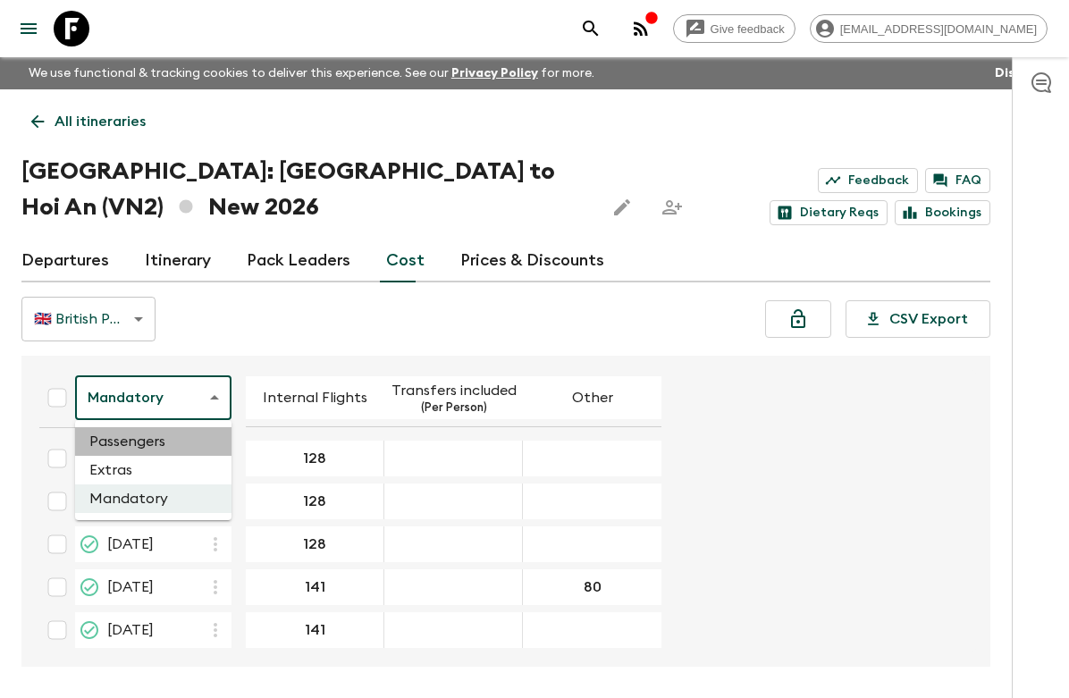
click at [161, 443] on li "Passengers" at bounding box center [153, 441] width 156 height 29
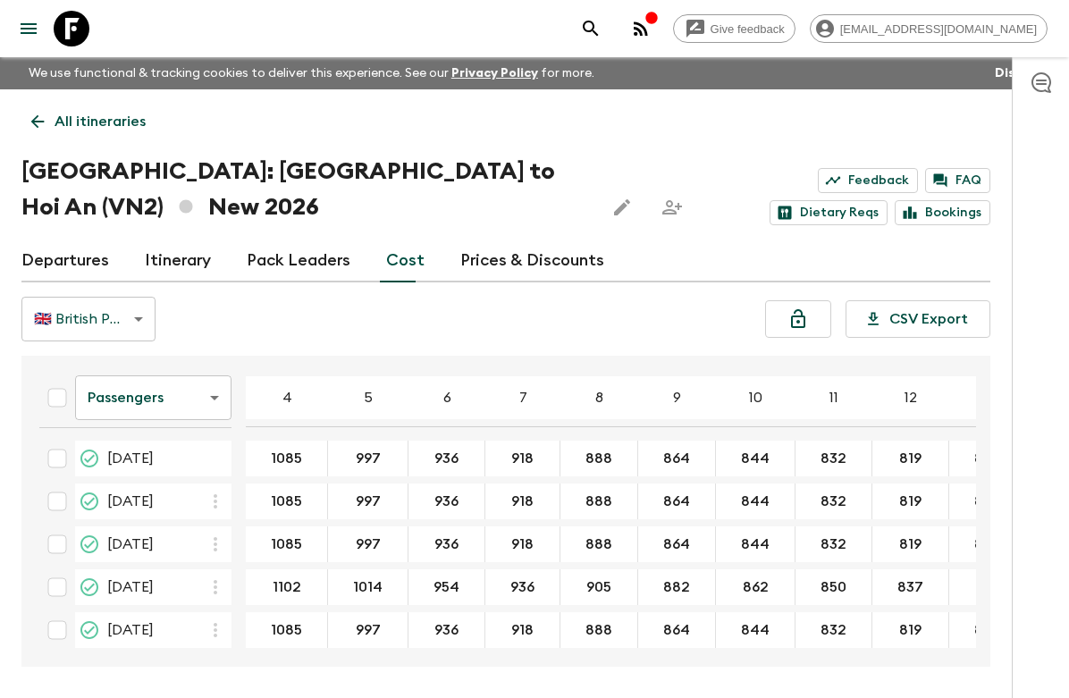
click at [165, 408] on body "Give feedback [EMAIL_ADDRESS][DOMAIN_NAME] We use functional & tracking cookies…" at bounding box center [534, 382] width 1069 height 765
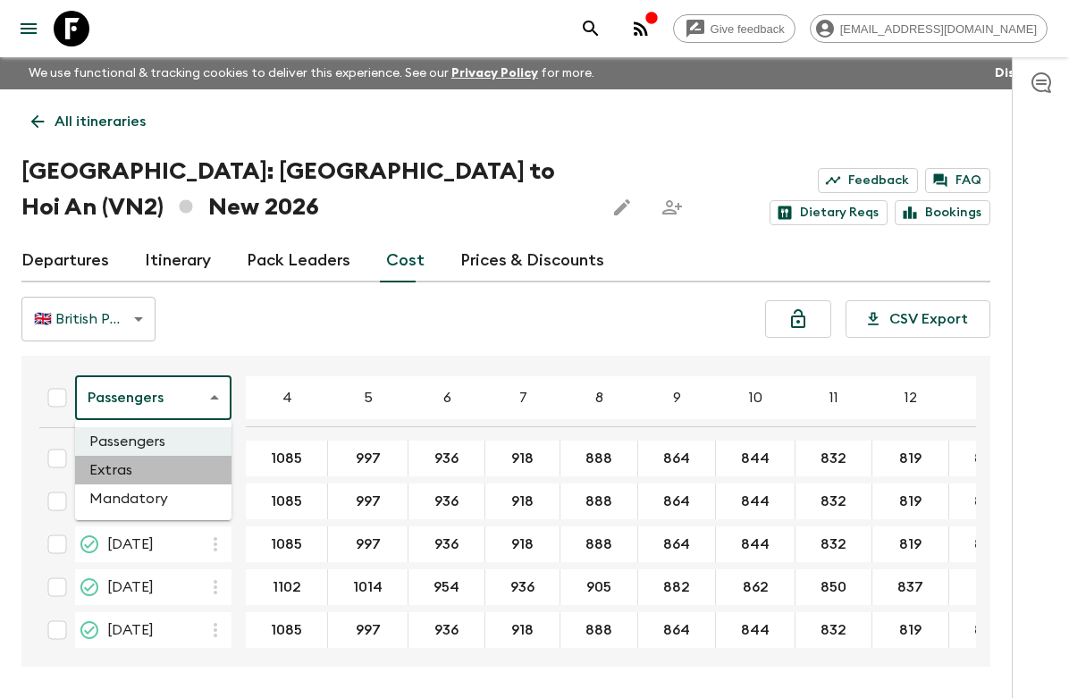
click at [154, 471] on li "Extras" at bounding box center [153, 470] width 156 height 29
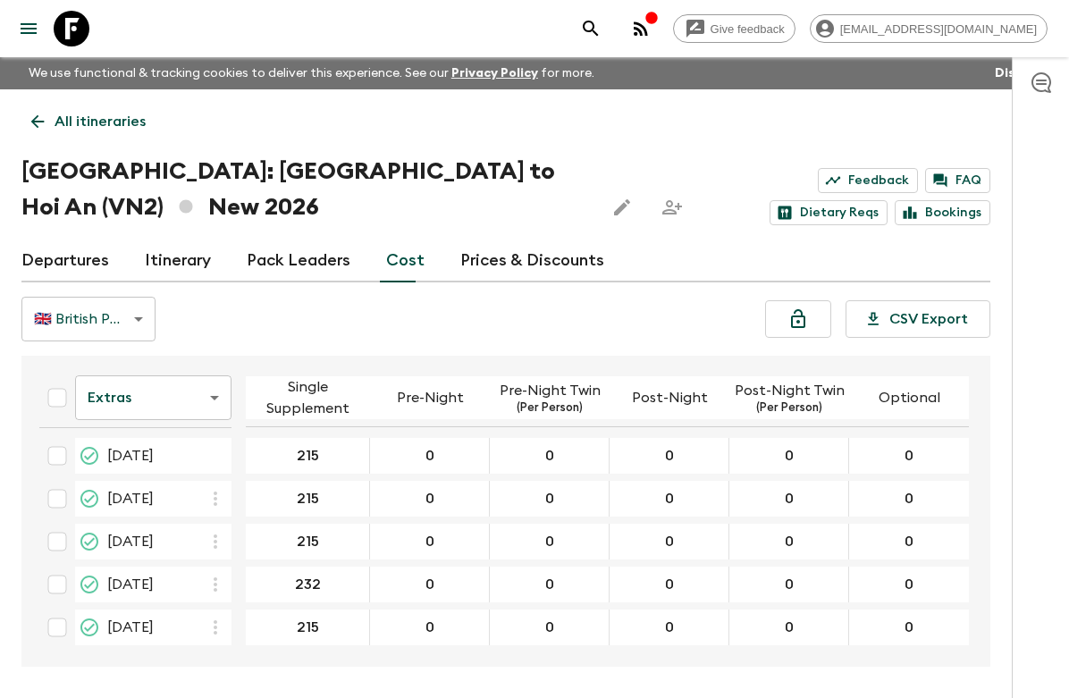
scroll to position [67, 0]
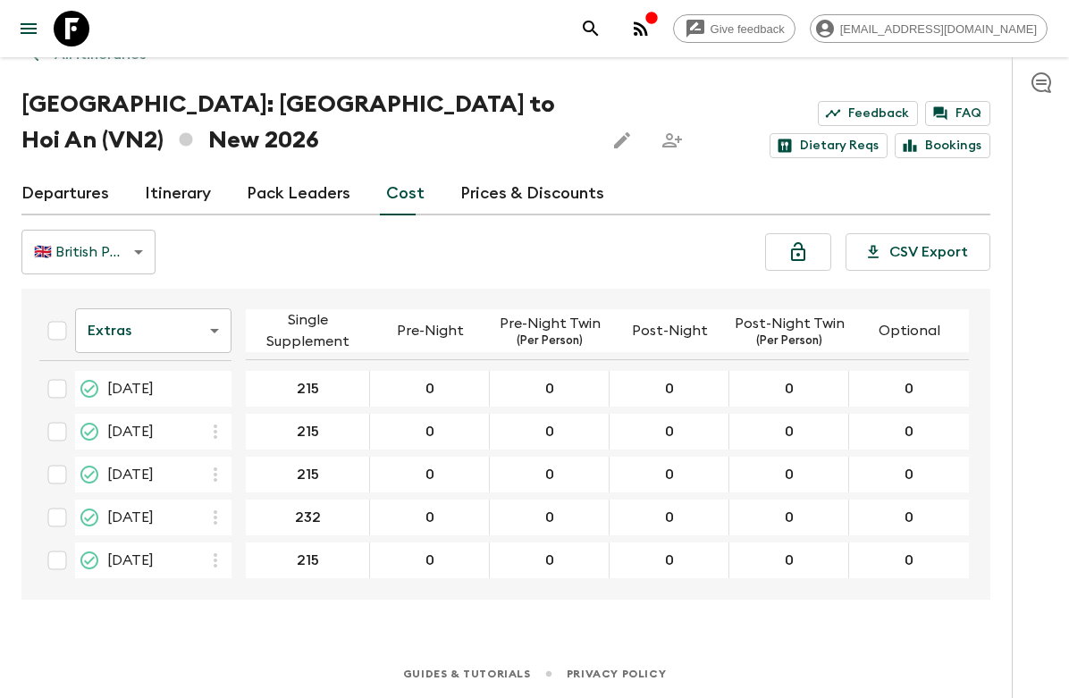
click at [178, 338] on body "Give feedback [EMAIL_ADDRESS][DOMAIN_NAME] We use functional & tracking cookies…" at bounding box center [534, 315] width 1069 height 765
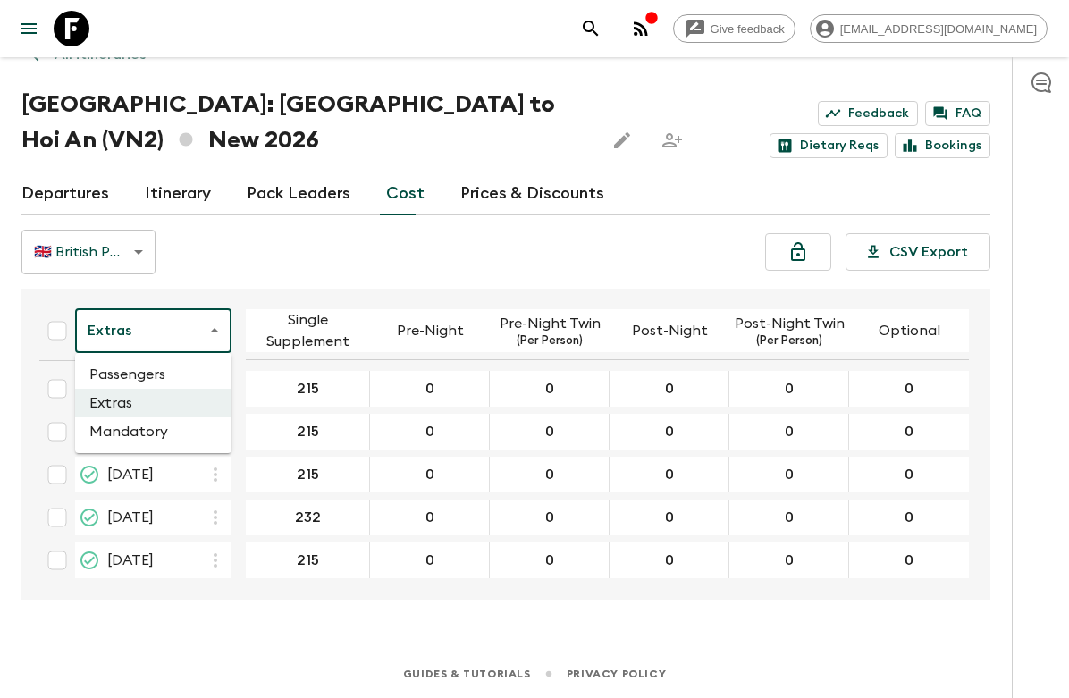
click at [159, 368] on li "Passengers" at bounding box center [153, 374] width 156 height 29
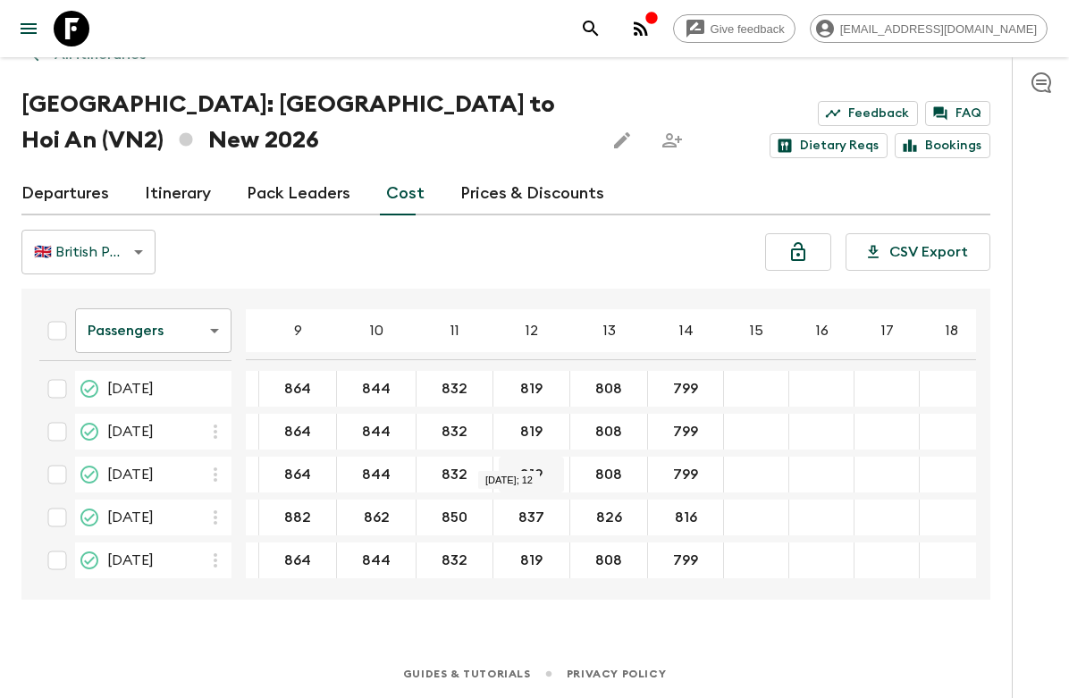
scroll to position [10, 0]
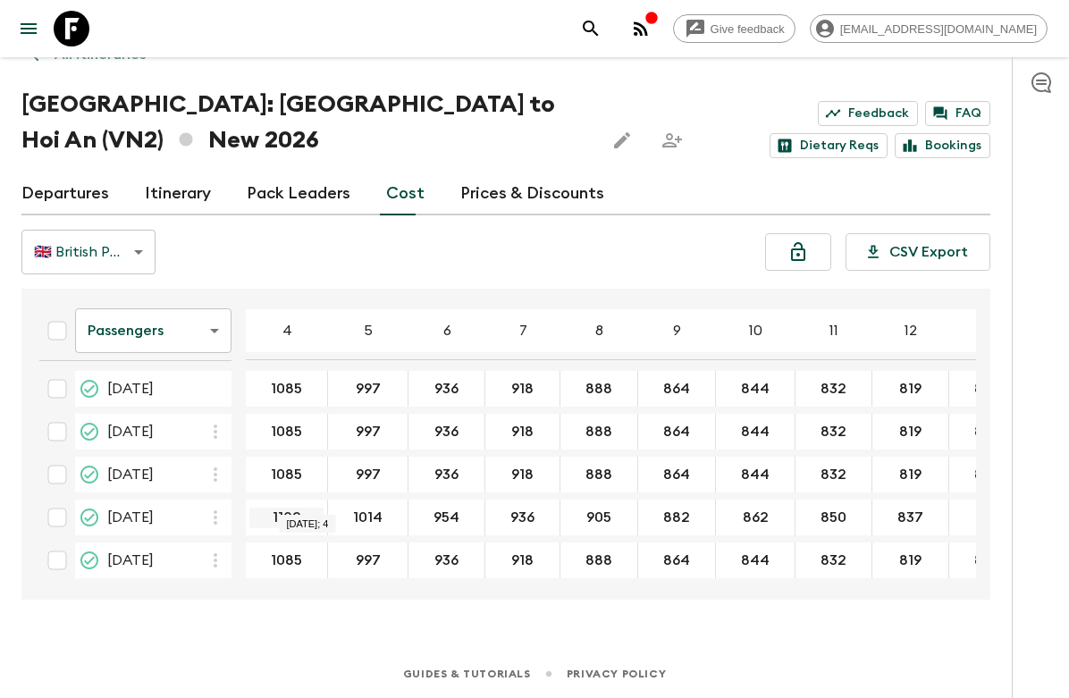
click at [320, 508] on input "1102" at bounding box center [286, 518] width 74 height 21
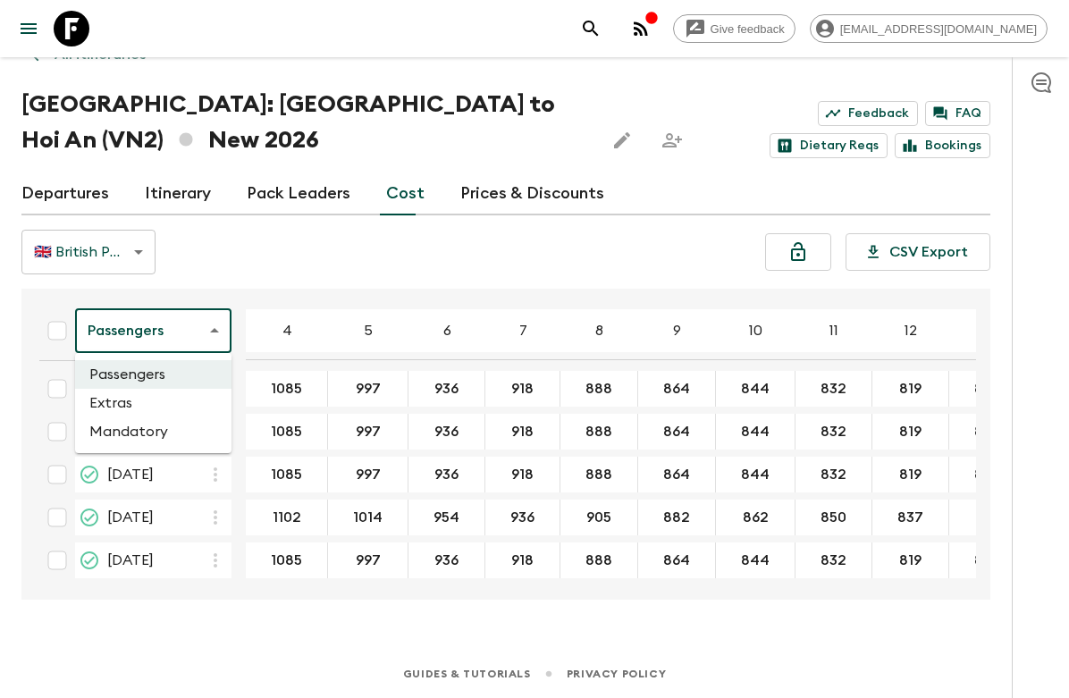
click at [163, 308] on body "Give feedback [EMAIL_ADDRESS][DOMAIN_NAME] We use functional & tracking cookies…" at bounding box center [534, 315] width 1069 height 765
click at [139, 398] on li "Extras" at bounding box center [153, 403] width 156 height 29
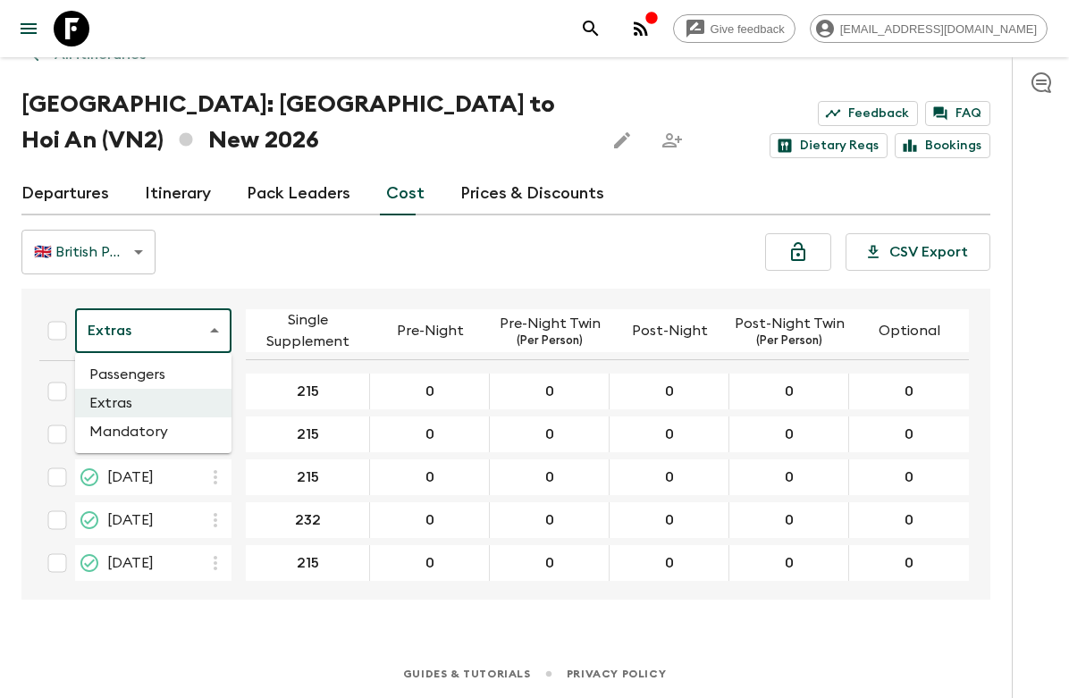
click at [164, 332] on body "Give feedback [EMAIL_ADDRESS][DOMAIN_NAME] We use functional & tracking cookies…" at bounding box center [534, 315] width 1069 height 765
click at [146, 439] on li "Mandatory" at bounding box center [153, 431] width 156 height 29
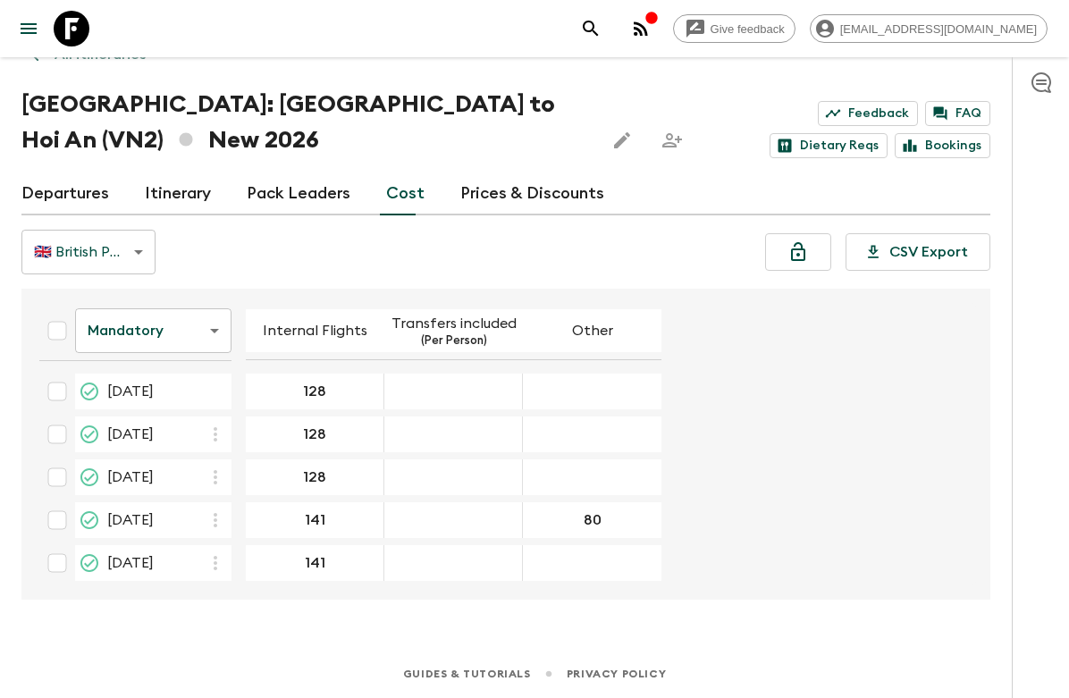
scroll to position [3, 0]
drag, startPoint x: 583, startPoint y: 517, endPoint x: 633, endPoint y: 524, distance: 50.4
click at [630, 524] on input "80" at bounding box center [591, 518] width 131 height 21
